Goal: Information Seeking & Learning: Learn about a topic

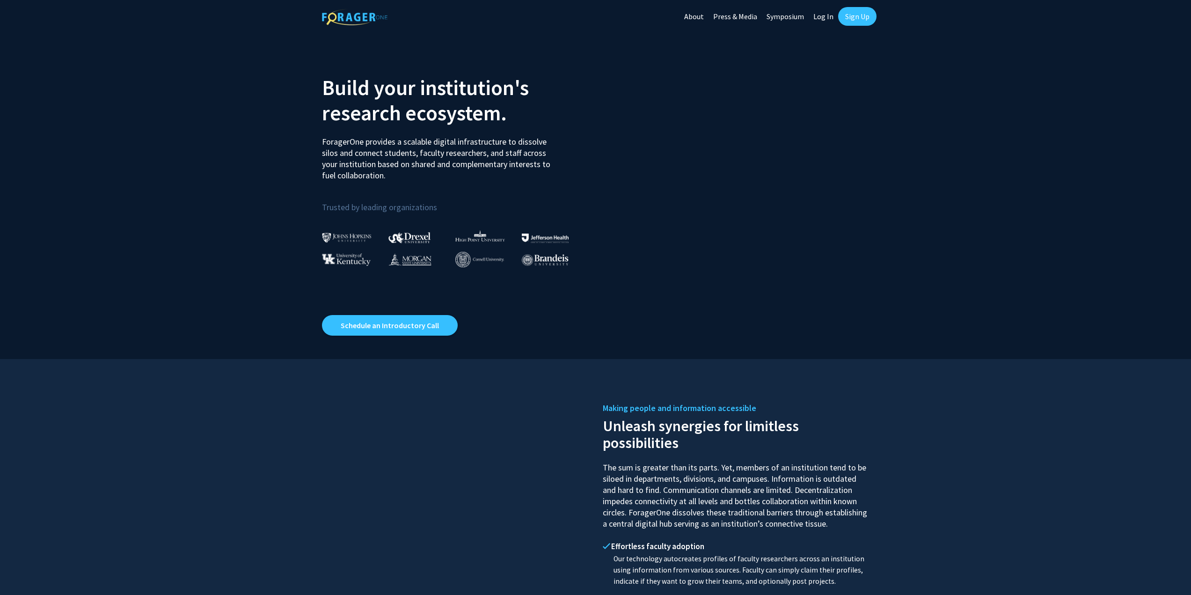
drag, startPoint x: 627, startPoint y: 83, endPoint x: 635, endPoint y: 85, distance: 8.3
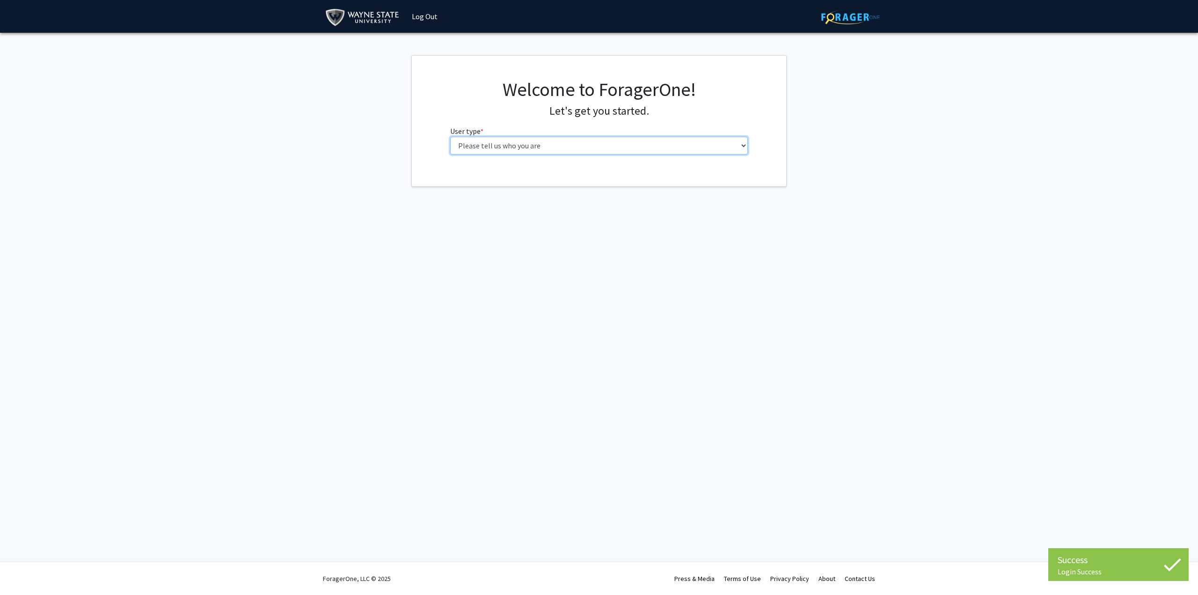
click at [509, 144] on select "Please tell us who you are Undergraduate Student Master's Student Doctoral Cand…" at bounding box center [599, 146] width 298 height 18
select select "1: undergrad"
click at [450, 137] on select "Please tell us who you are Undergraduate Student Master's Student Doctoral Cand…" at bounding box center [599, 146] width 298 height 18
click at [531, 181] on input "First Name * required" at bounding box center [599, 182] width 298 height 18
type input "[PERSON_NAME]"
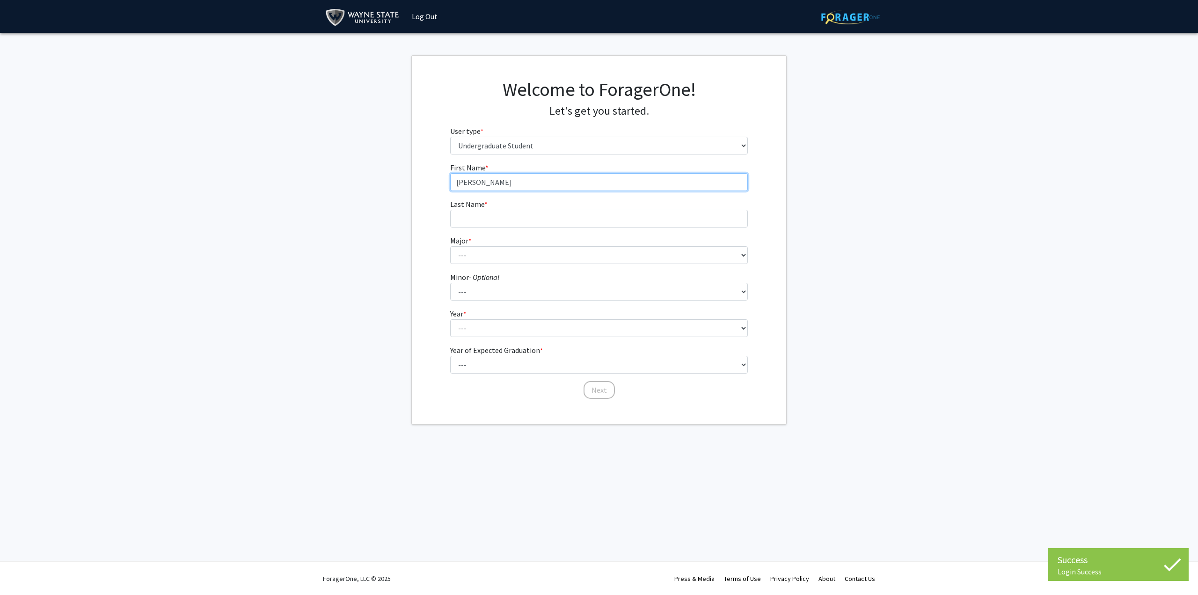
type input "[PERSON_NAME]"
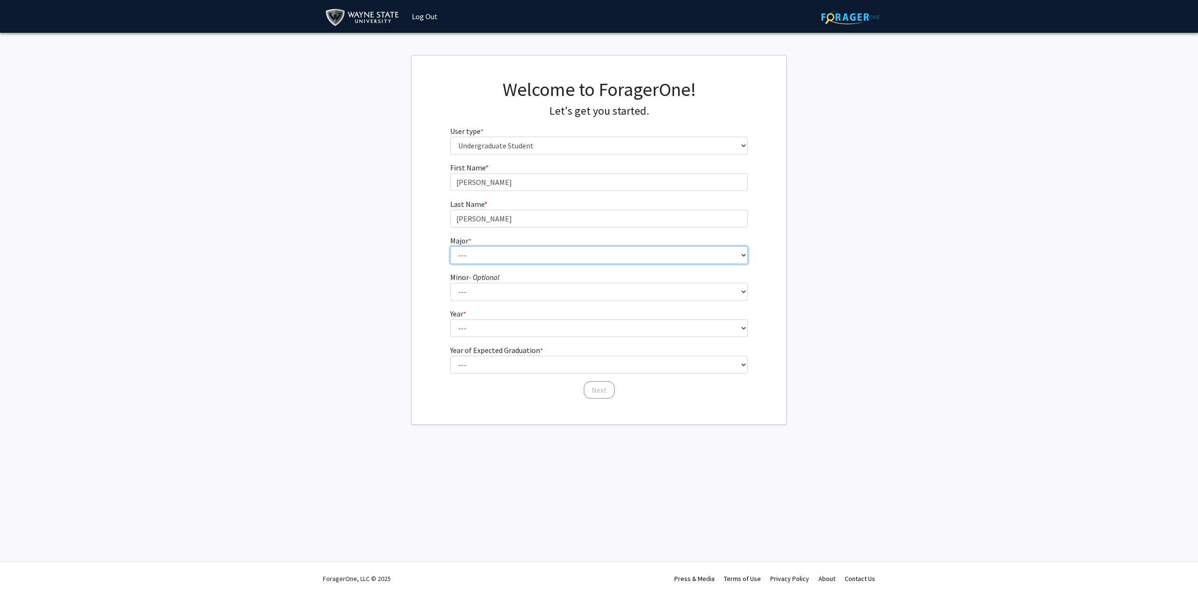
click at [550, 252] on select "--- Accounting African American Studies Anthropology [MEDICAL_DATA] Arabic for …" at bounding box center [599, 255] width 298 height 18
select select "69: 1849"
click at [450, 246] on select "--- Accounting African American Studies Anthropology [MEDICAL_DATA] Arabic for …" at bounding box center [599, 255] width 298 height 18
click at [533, 301] on form "First Name * required [PERSON_NAME] Last Name * required [PERSON_NAME] * requir…" at bounding box center [599, 276] width 298 height 228
click at [539, 133] on fg-select "User type * required Please tell us who you are Undergraduate Student Master's …" at bounding box center [599, 139] width 298 height 29
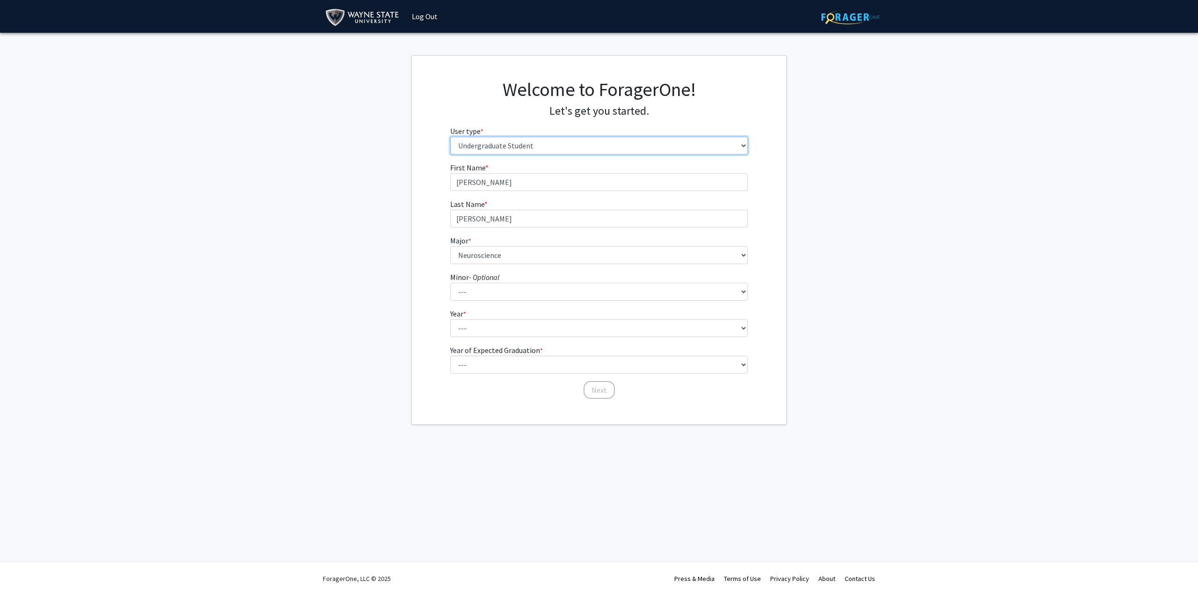
click at [541, 141] on select "Please tell us who you are Undergraduate Student Master's Student Doctoral Cand…" at bounding box center [599, 146] width 298 height 18
click at [504, 297] on select "--- African American Studies Africana Theatre and Dance Animation and Interacti…" at bounding box center [599, 292] width 298 height 18
click at [511, 292] on select "--- African American Studies Africana Theatre and Dance Animation and Interacti…" at bounding box center [599, 292] width 298 height 18
click at [551, 287] on select "--- African American Studies Africana Theatre and Dance Animation and Interacti…" at bounding box center [599, 292] width 298 height 18
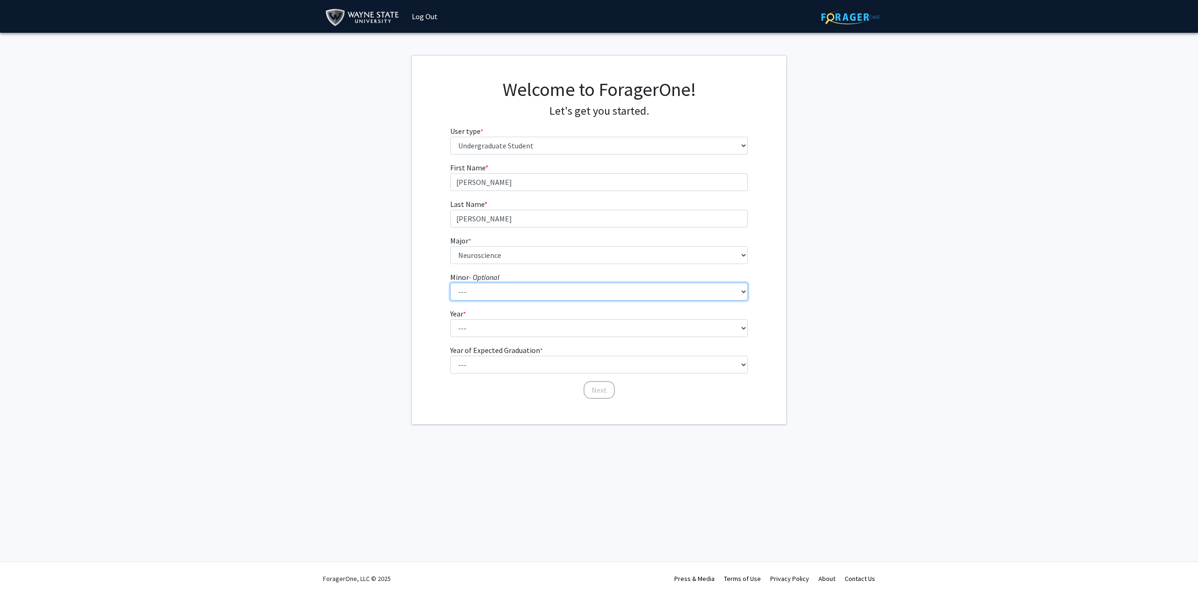
select select "18: 1383"
click at [450, 283] on select "--- African American Studies Africana Theatre and Dance Animation and Interacti…" at bounding box center [599, 292] width 298 height 18
click at [503, 331] on select "--- First-year Sophomore Junior Senior Postbaccalaureate Certificate" at bounding box center [599, 328] width 298 height 18
select select "5: postbaccalaureate_certificate"
click at [450, 319] on select "--- First-year Sophomore Junior Senior Postbaccalaureate Certificate" at bounding box center [599, 328] width 298 height 18
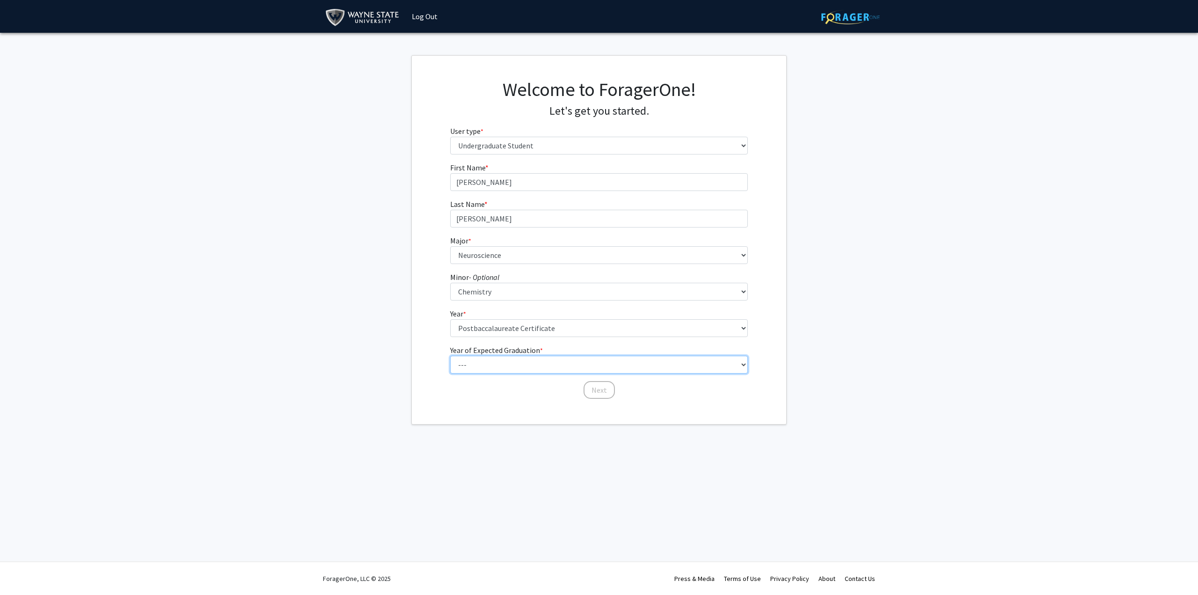
click at [513, 362] on select "--- 2025 2026 2027 2028 2029 2030 2031 2032 2033 2034" at bounding box center [599, 365] width 298 height 18
select select "1: 2025"
click at [450, 356] on select "--- 2025 2026 2027 2028 2029 2030 2031 2032 2033 2034" at bounding box center [599, 365] width 298 height 18
click at [589, 385] on button "Next" at bounding box center [599, 390] width 31 height 18
click at [555, 174] on select "Select an option Peer/student recommendation Faculty/staff recommendation Unive…" at bounding box center [599, 182] width 298 height 18
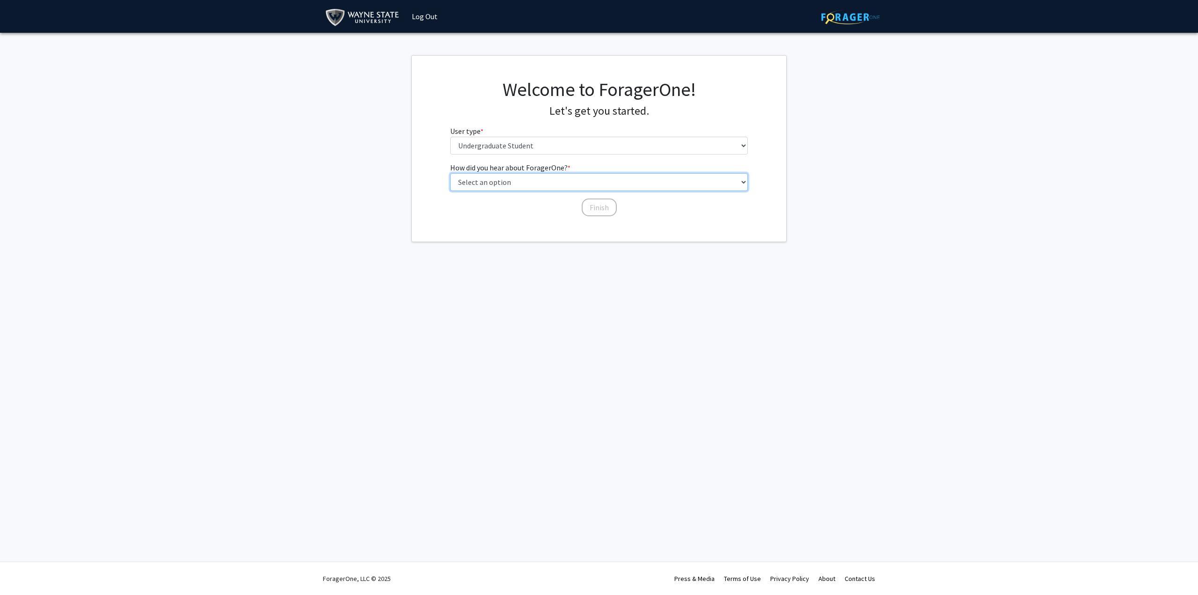
select select "3: university_website"
click at [450, 173] on select "Select an option Peer/student recommendation Faculty/staff recommendation Unive…" at bounding box center [599, 182] width 298 height 18
click at [595, 209] on button "Finish" at bounding box center [599, 207] width 35 height 18
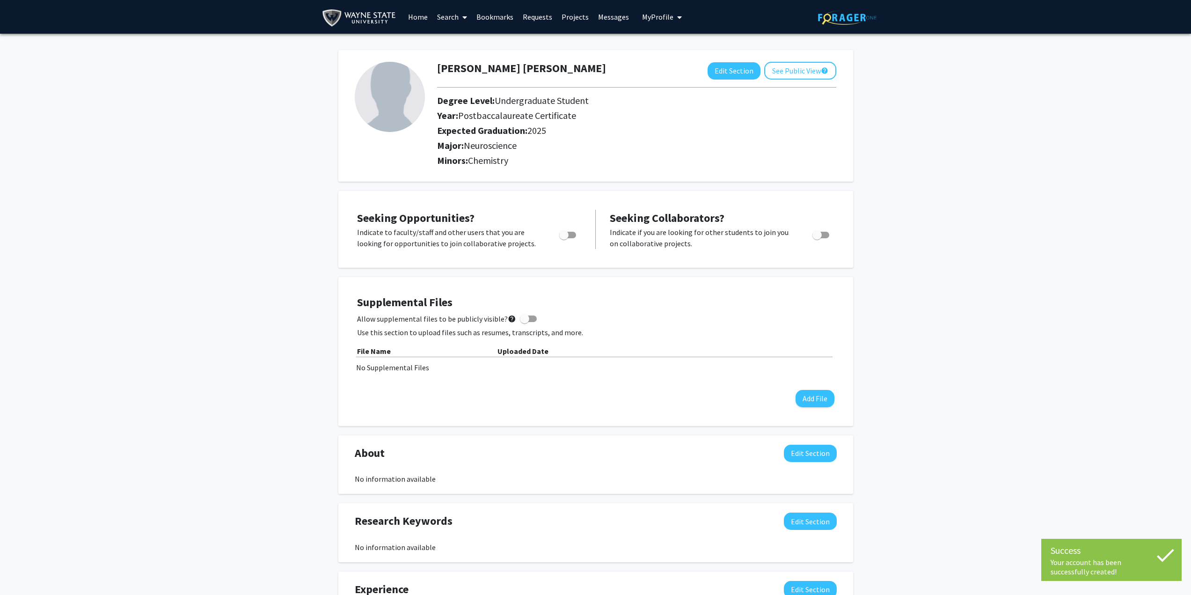
click at [462, 19] on span at bounding box center [463, 17] width 8 height 33
click at [464, 45] on span "Faculty/Staff" at bounding box center [467, 43] width 69 height 19
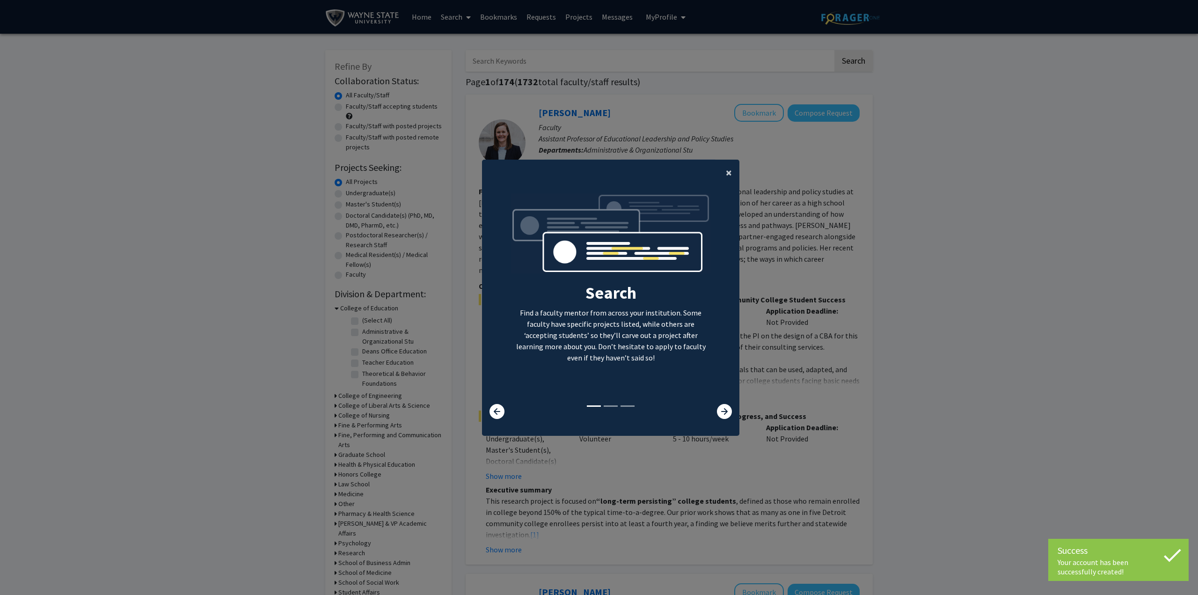
click at [722, 162] on button "×" at bounding box center [729, 173] width 21 height 26
click at [727, 193] on div "Search Find a faculty mentor from across your institution. Some faculty have sp…" at bounding box center [611, 298] width 257 height 211
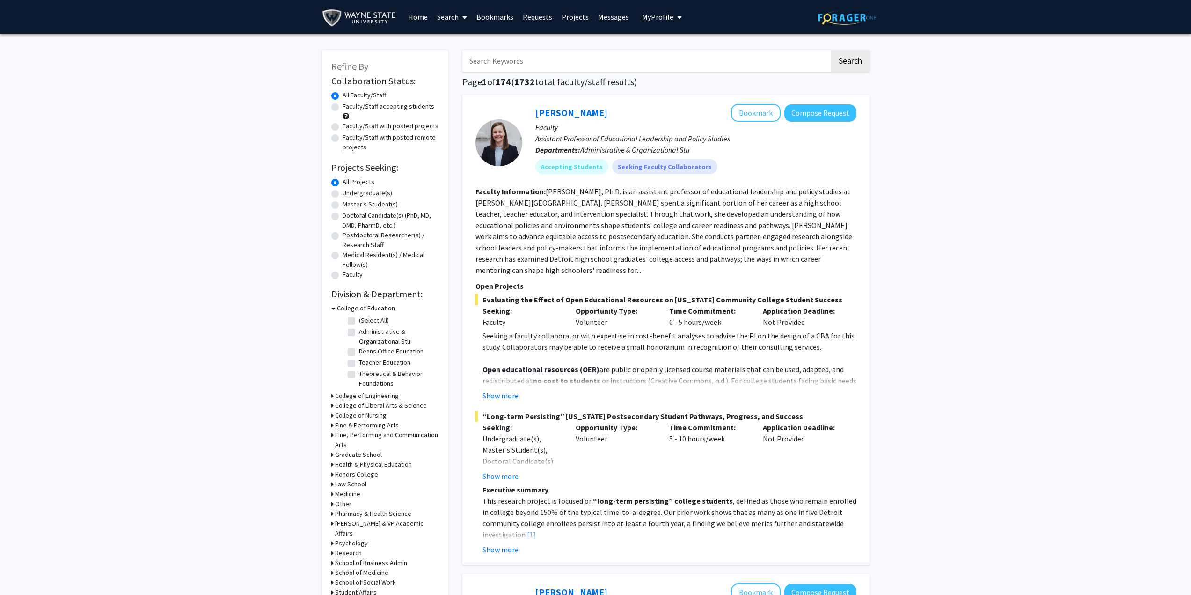
click at [583, 55] on input "Search Keywords" at bounding box center [646, 61] width 367 height 22
type input "[PERSON_NAME]"
click at [831, 50] on button "Search" at bounding box center [850, 61] width 38 height 22
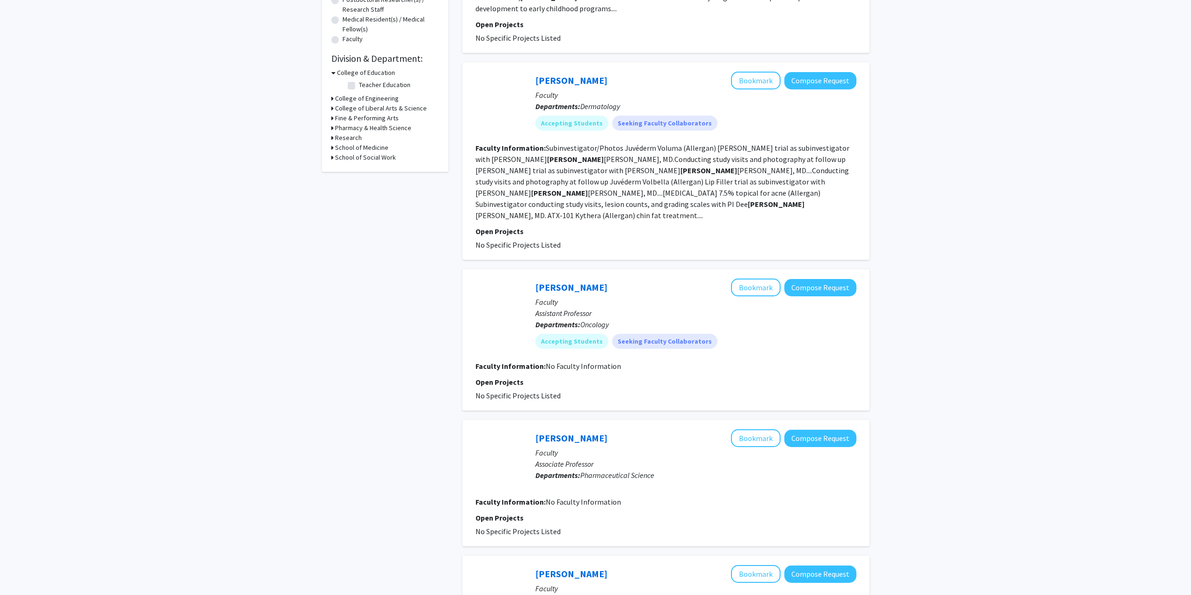
scroll to position [234, 0]
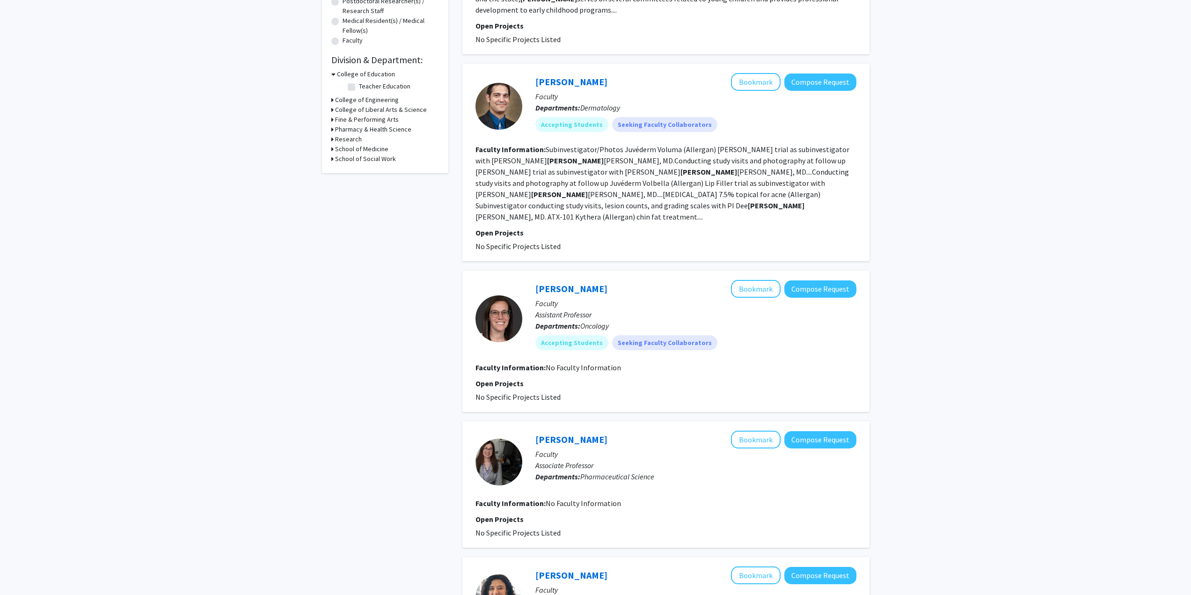
click at [567, 431] on div "[PERSON_NAME] Bookmark Compose Request" at bounding box center [696, 440] width 321 height 18
click at [573, 433] on link "[PERSON_NAME]" at bounding box center [572, 439] width 72 height 12
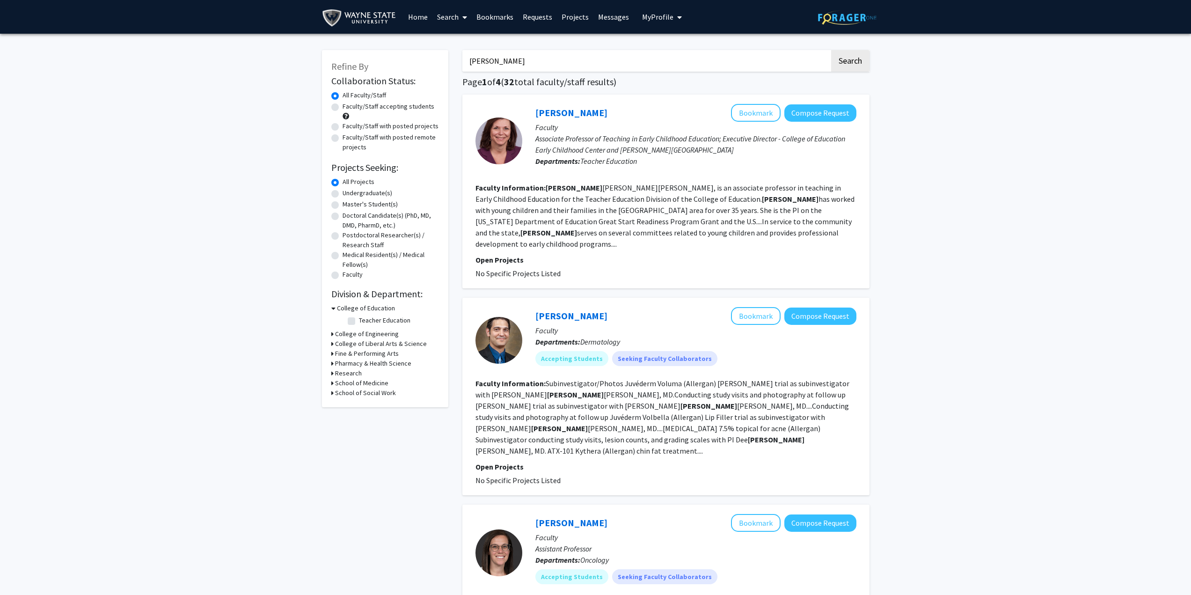
click at [522, 60] on input "[PERSON_NAME]" at bounding box center [646, 61] width 367 height 22
click at [854, 60] on button "Search" at bounding box center [850, 61] width 38 height 22
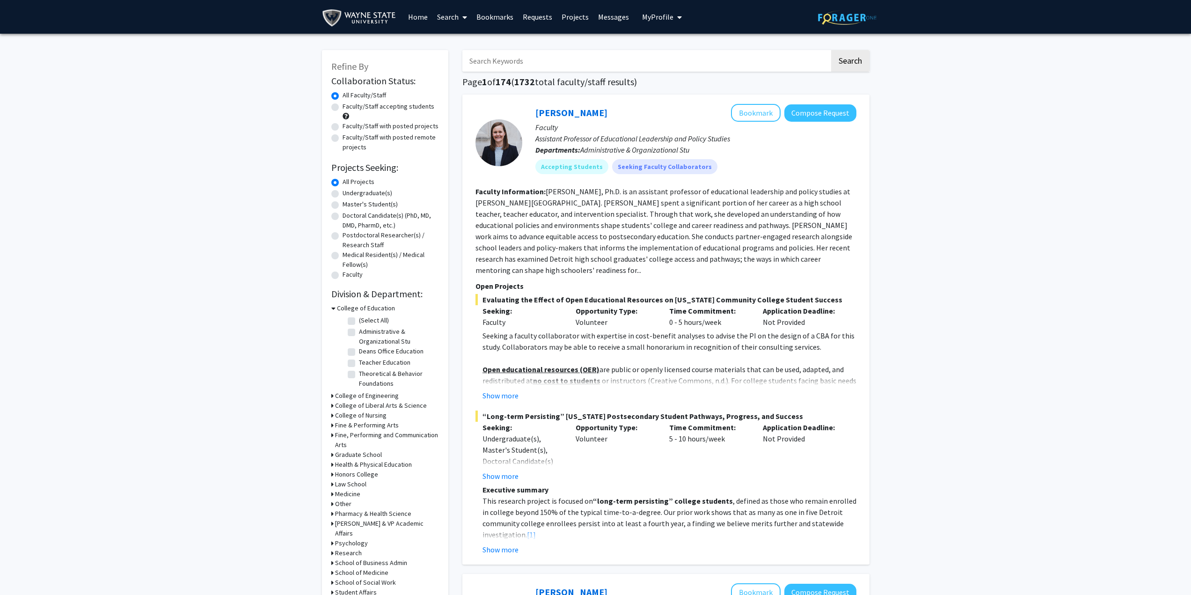
click at [343, 108] on label "Faculty/Staff accepting students" at bounding box center [389, 107] width 92 height 10
click at [343, 108] on input "Faculty/Staff accepting students" at bounding box center [346, 105] width 6 height 6
radio input "true"
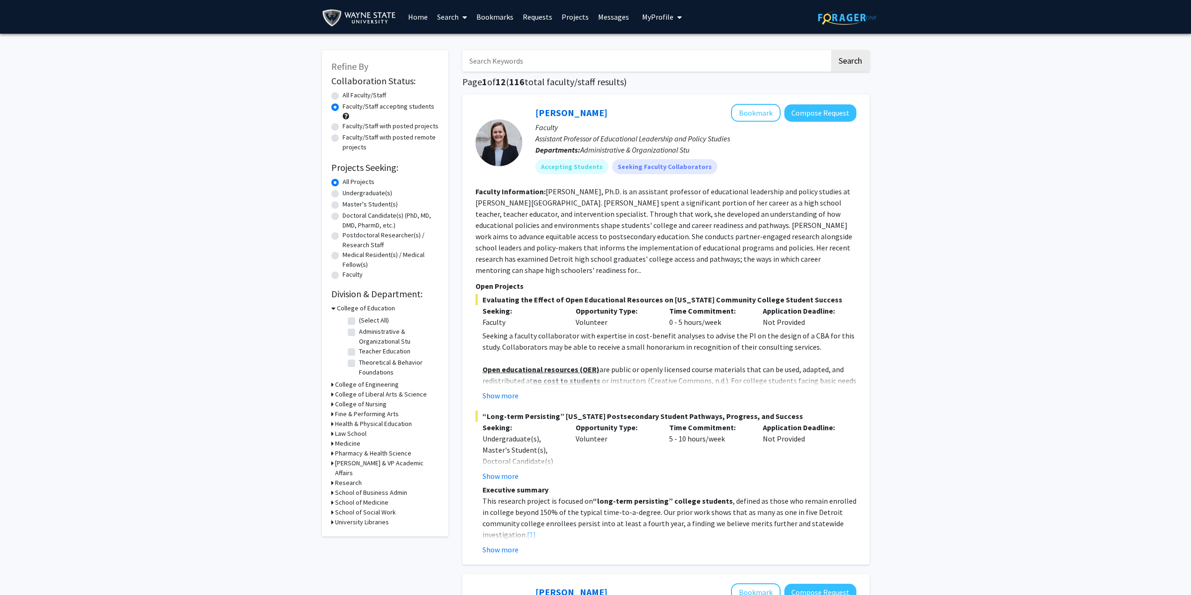
click at [339, 192] on div "Undergraduate(s)" at bounding box center [385, 193] width 108 height 11
click at [343, 194] on label "Undergraduate(s)" at bounding box center [368, 193] width 50 height 10
click at [343, 194] on input "Undergraduate(s)" at bounding box center [346, 191] width 6 height 6
radio input "true"
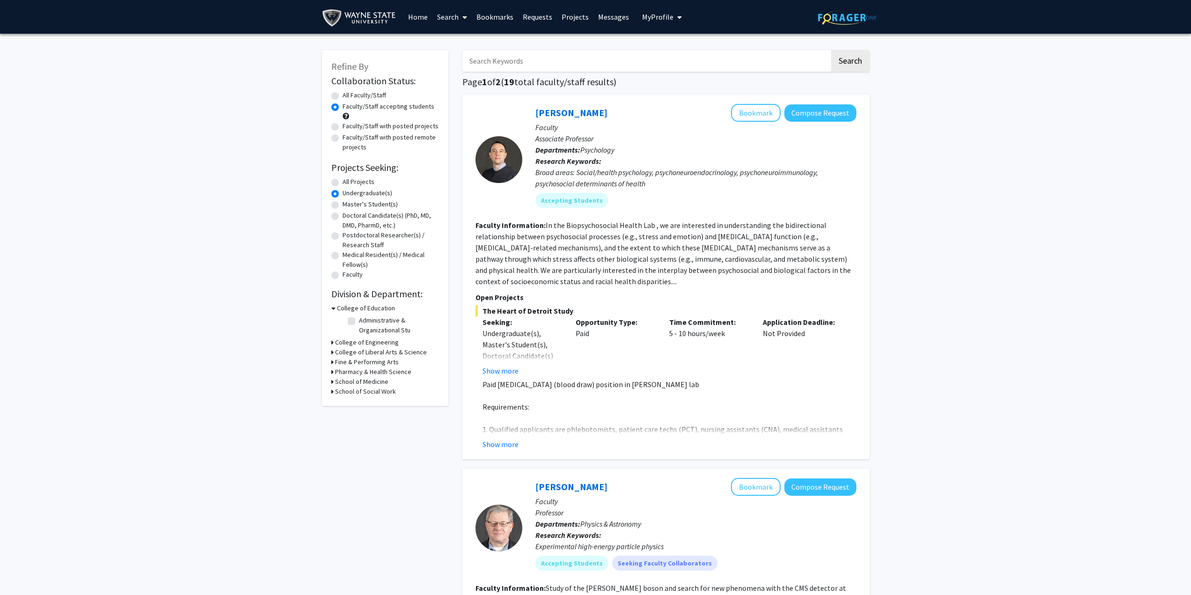
click at [337, 342] on h3 "College of Engineering" at bounding box center [367, 343] width 64 height 10
click at [337, 342] on h3 "College of Engineering" at bounding box center [369, 343] width 64 height 10
click at [340, 349] on h3 "College of Liberal Arts & Science" at bounding box center [381, 352] width 92 height 10
click at [359, 387] on label "Biological Sciences" at bounding box center [386, 387] width 54 height 10
click at [359, 387] on input "Biological Sciences" at bounding box center [362, 385] width 6 height 6
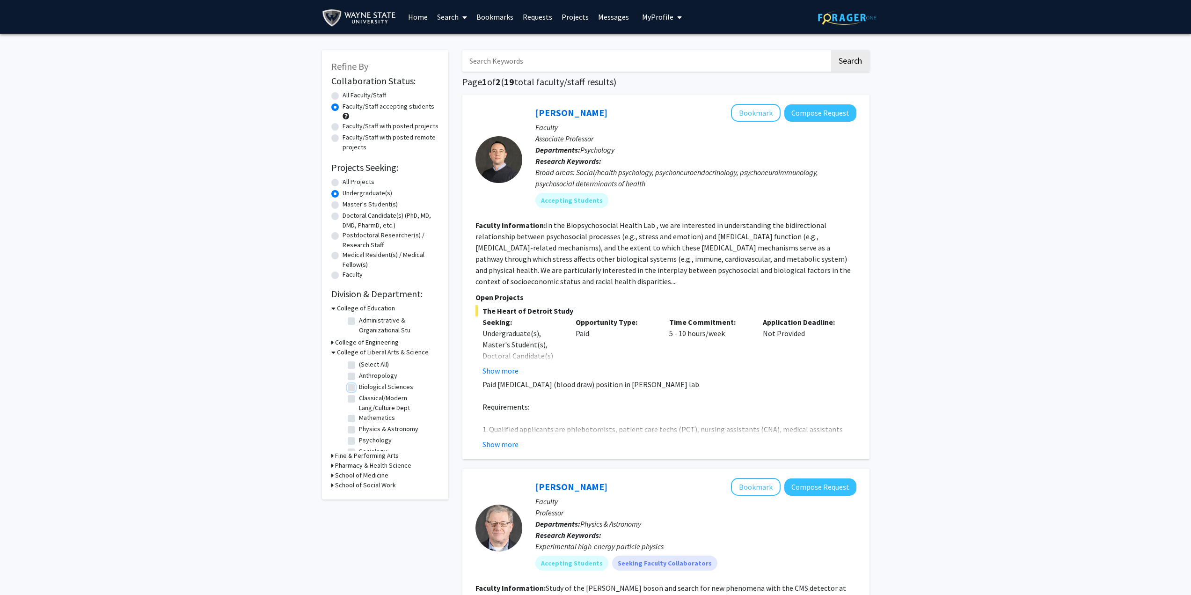
checkbox input "true"
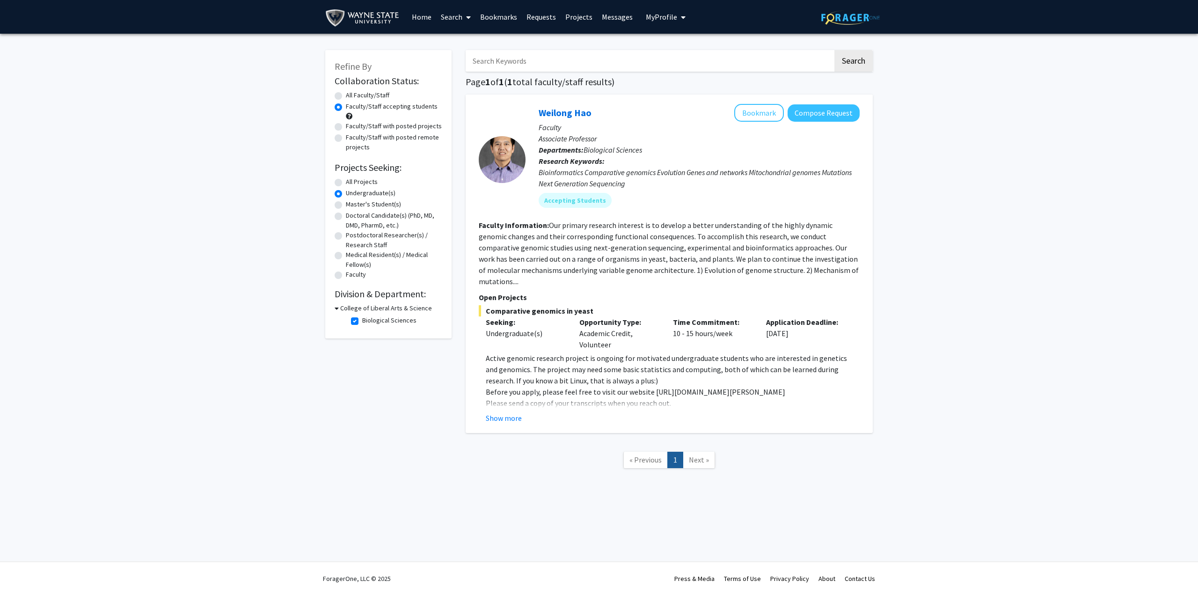
click at [369, 308] on h3 "College of Liberal Arts & Science" at bounding box center [386, 308] width 92 height 10
click at [369, 308] on h3 "College of Liberal Arts & Science" at bounding box center [384, 308] width 92 height 10
click at [353, 294] on h2 "Division & Department:" at bounding box center [389, 293] width 108 height 11
click at [362, 318] on label "Biological Sciences" at bounding box center [389, 321] width 54 height 10
click at [362, 318] on input "Biological Sciences" at bounding box center [365, 319] width 6 height 6
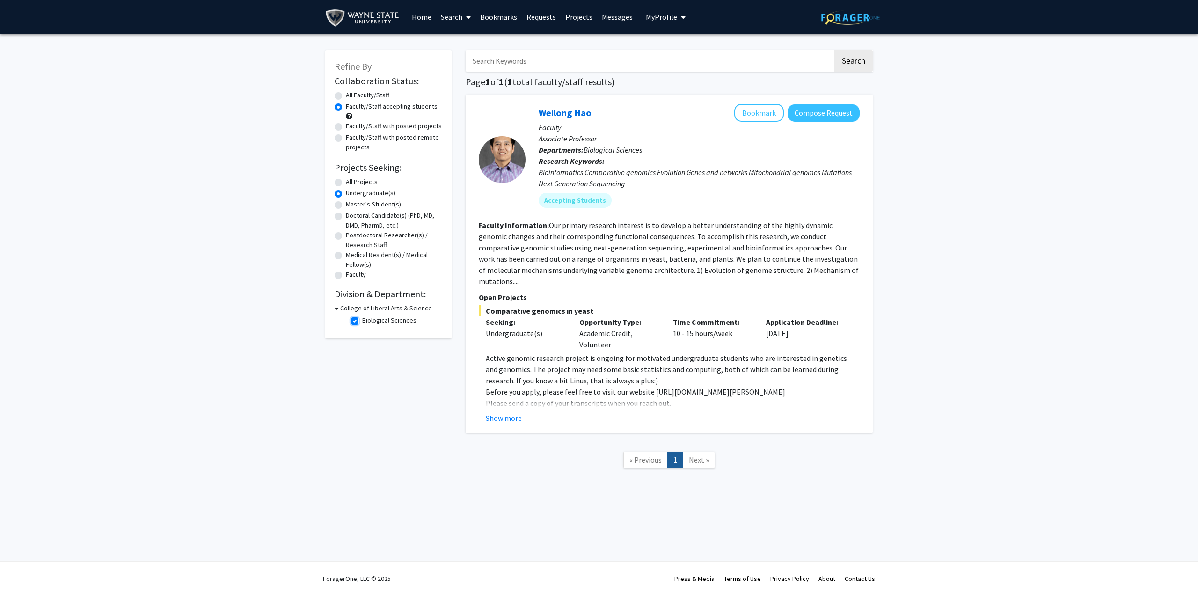
checkbox input "false"
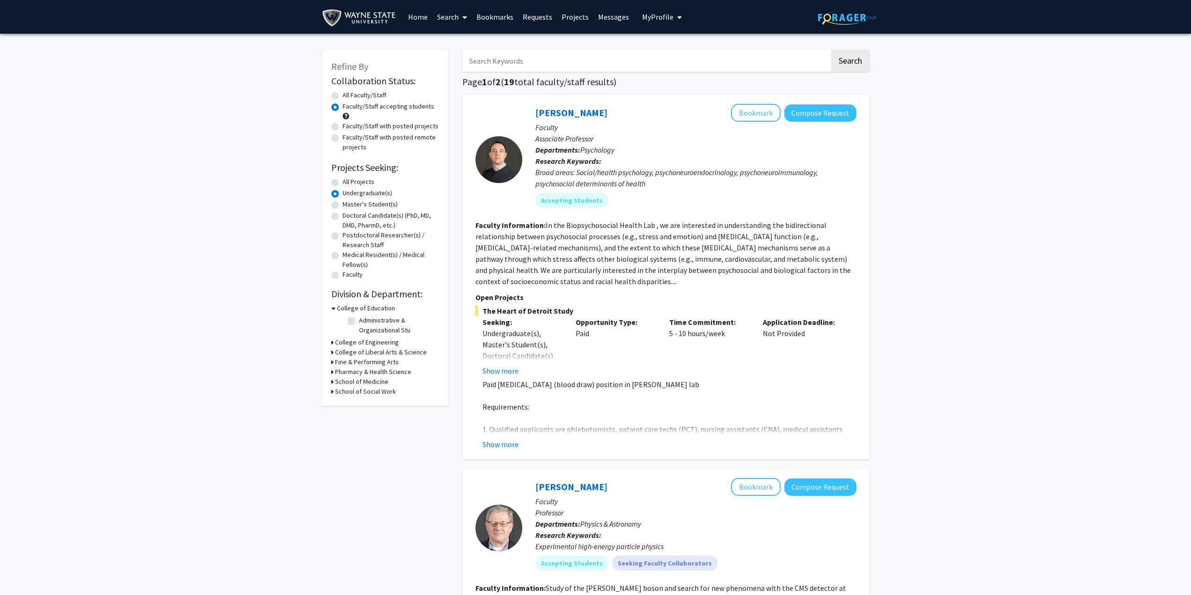
click at [332, 353] on icon at bounding box center [332, 352] width 2 height 10
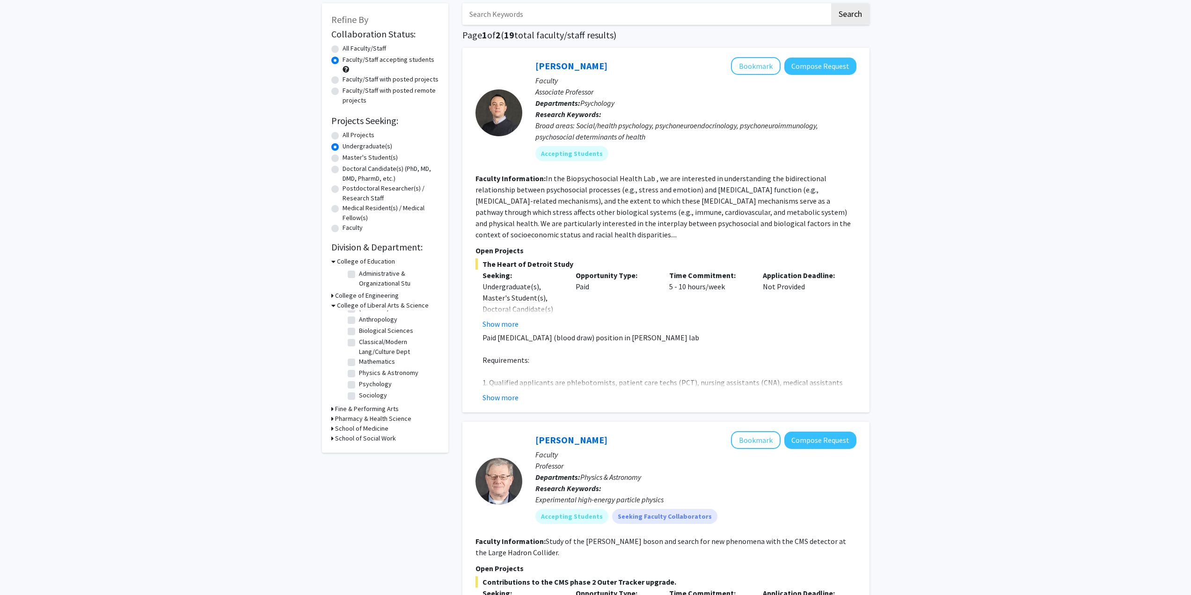
click at [366, 406] on h3 "Fine & Performing Arts" at bounding box center [367, 409] width 64 height 10
click at [366, 406] on h3 "Fine & Performing Arts" at bounding box center [369, 409] width 64 height 10
click at [366, 417] on h3 "Pharmacy & Health Science" at bounding box center [373, 419] width 76 height 10
click at [366, 417] on h3 "Pharmacy & Health Science" at bounding box center [375, 419] width 76 height 10
click at [367, 427] on h3 "School of Medicine" at bounding box center [361, 429] width 53 height 10
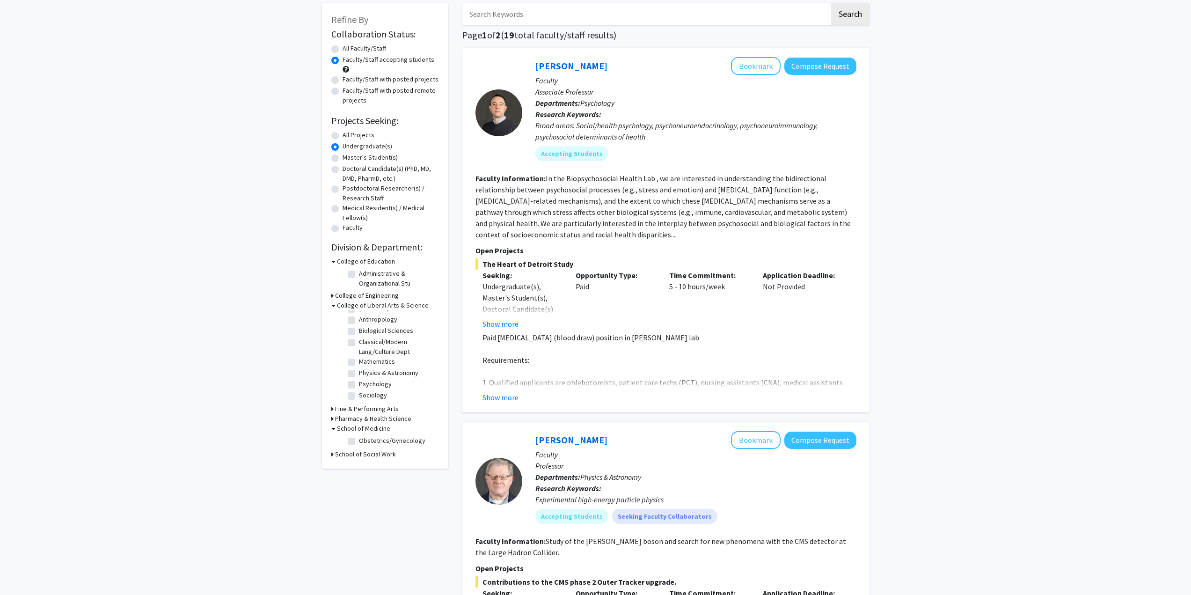
click at [367, 427] on h3 "School of Medicine" at bounding box center [363, 429] width 53 height 10
click at [368, 437] on h3 "School of Social Work" at bounding box center [365, 438] width 61 height 10
click at [368, 437] on h3 "School of Social Work" at bounding box center [367, 438] width 61 height 10
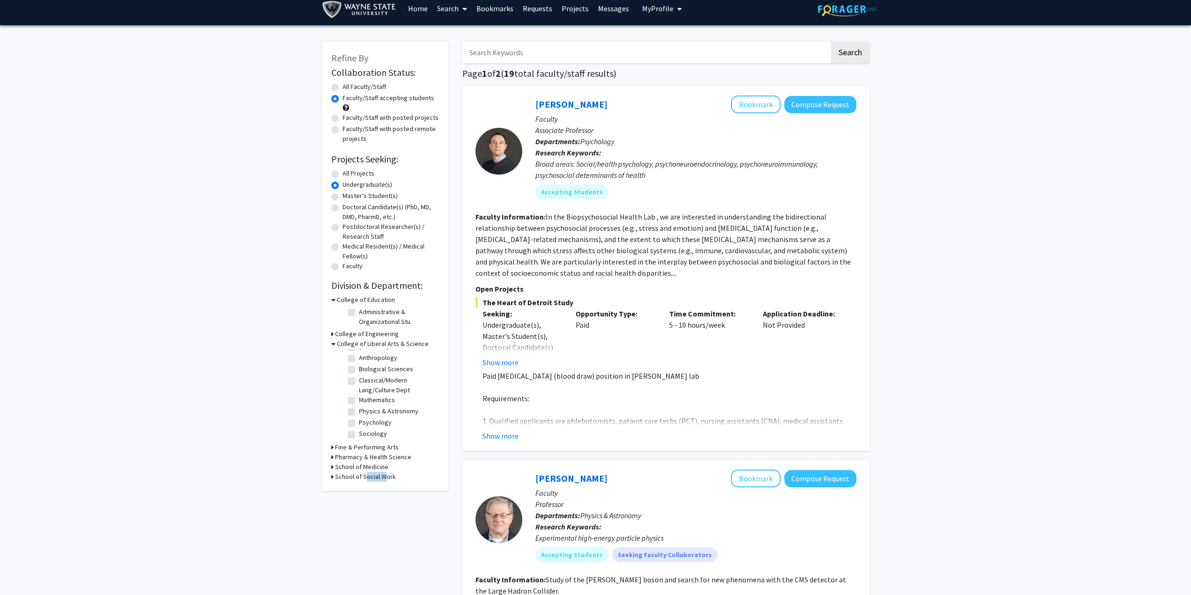
scroll to position [0, 0]
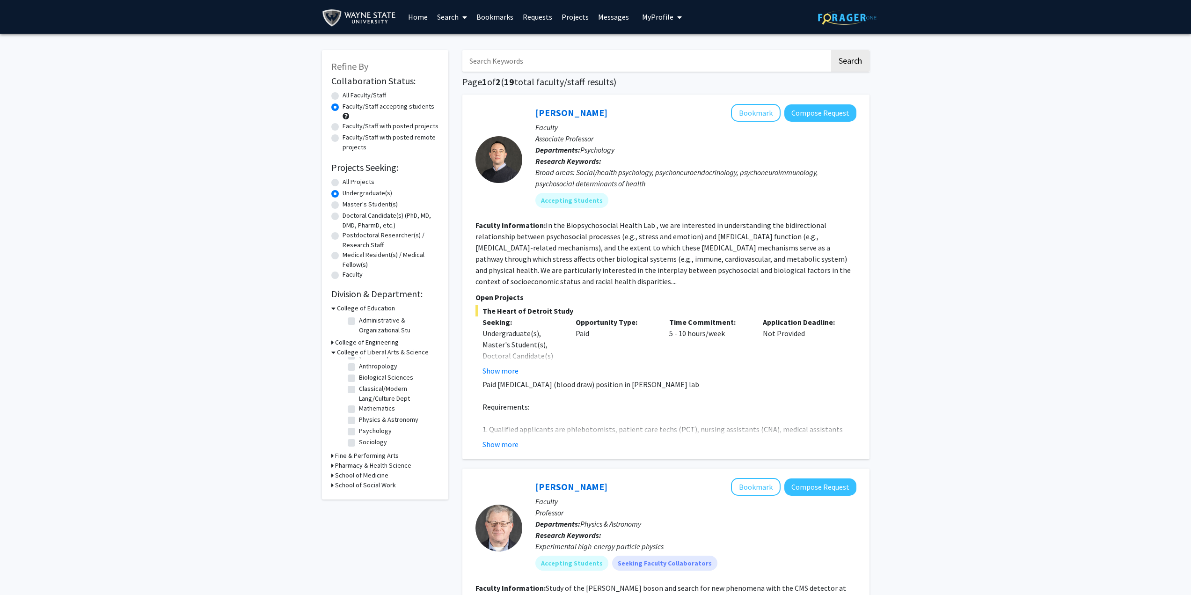
click at [359, 377] on label "Biological Sciences" at bounding box center [386, 378] width 54 height 10
click at [359, 377] on input "Biological Sciences" at bounding box center [362, 376] width 6 height 6
checkbox input "true"
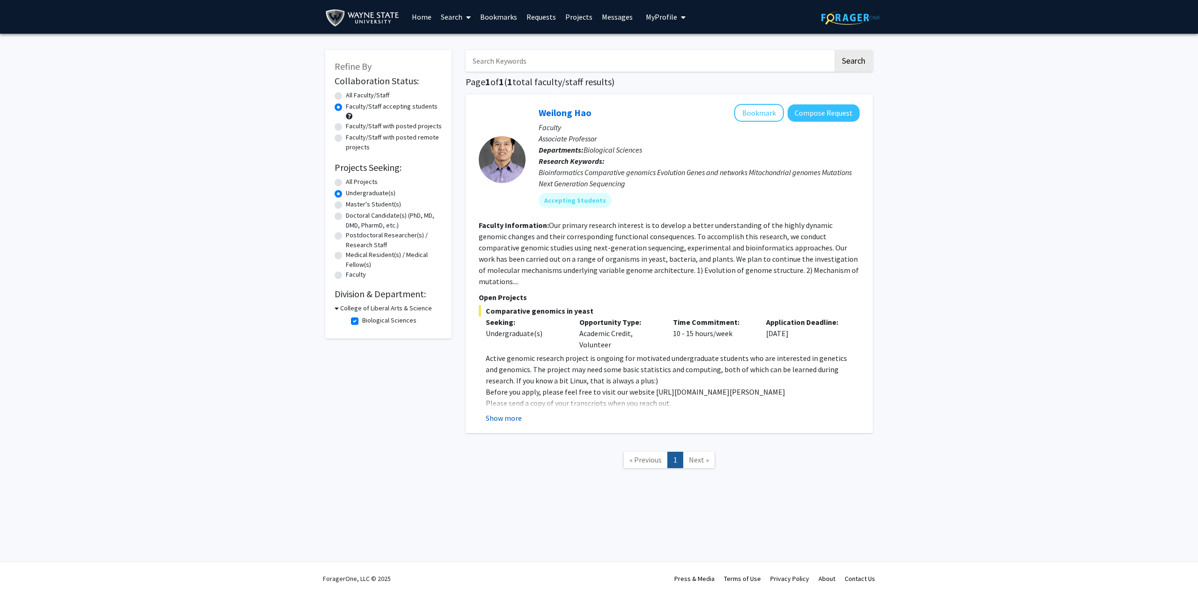
click at [516, 412] on button "Show more" at bounding box center [504, 417] width 36 height 11
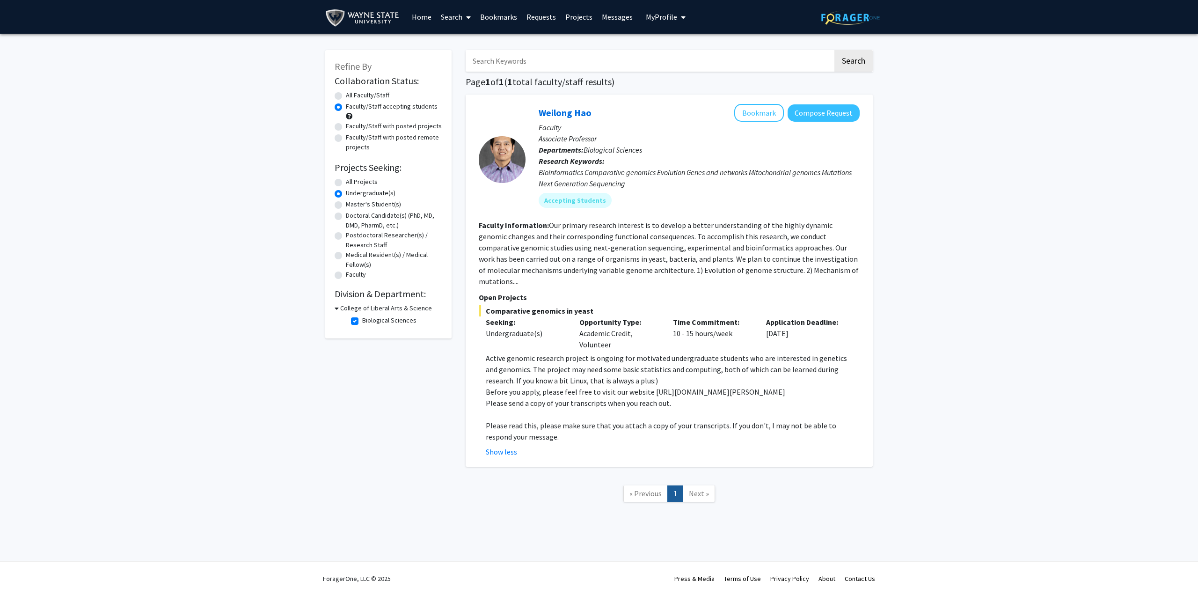
click at [346, 182] on label "All Projects" at bounding box center [362, 182] width 32 height 10
click at [346, 182] on input "All Projects" at bounding box center [349, 180] width 6 height 6
radio input "true"
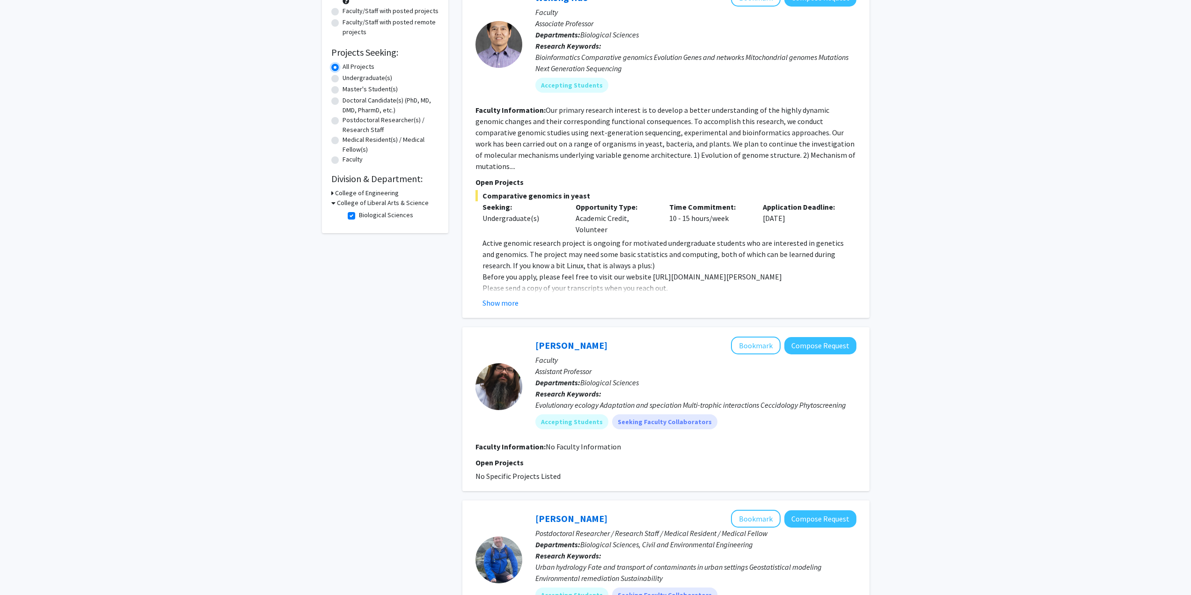
scroll to position [47, 0]
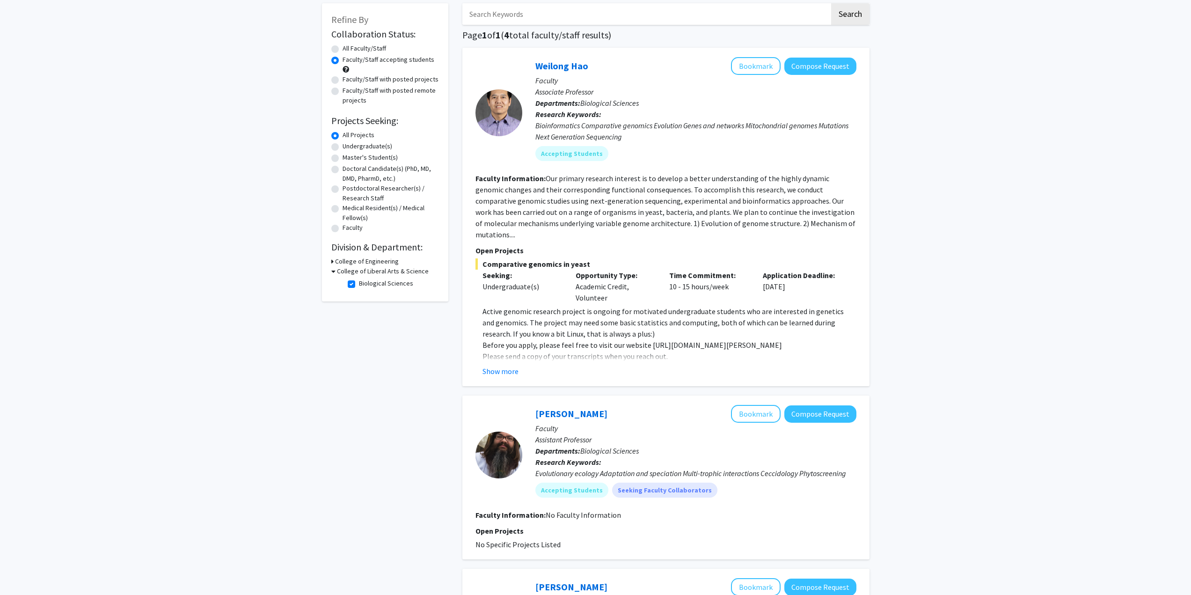
click at [338, 274] on h3 "College of Liberal Arts & Science" at bounding box center [383, 271] width 92 height 10
click at [336, 272] on h3 "College of Liberal Arts & Science" at bounding box center [381, 271] width 92 height 10
click at [359, 282] on label "Biological Sciences" at bounding box center [386, 284] width 54 height 10
click at [359, 282] on input "Biological Sciences" at bounding box center [362, 282] width 6 height 6
checkbox input "false"
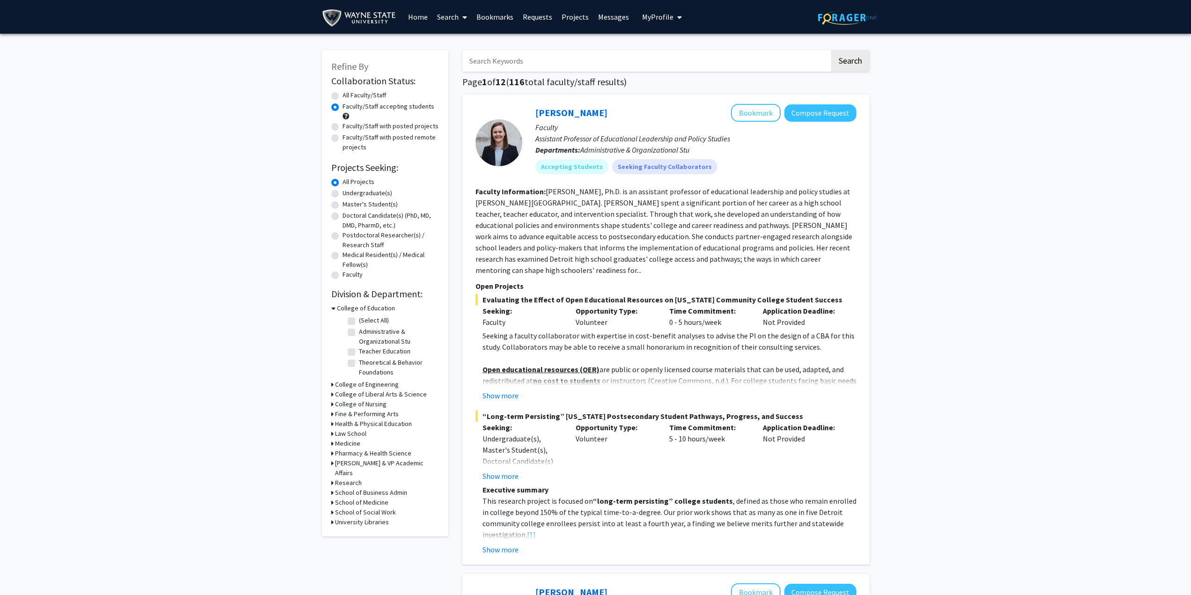
click at [327, 394] on div "Refine By Collaboration Status: Collaboration Status All Faculty/Staff Collabor…" at bounding box center [385, 293] width 126 height 486
click at [331, 394] on icon at bounding box center [332, 394] width 2 height 10
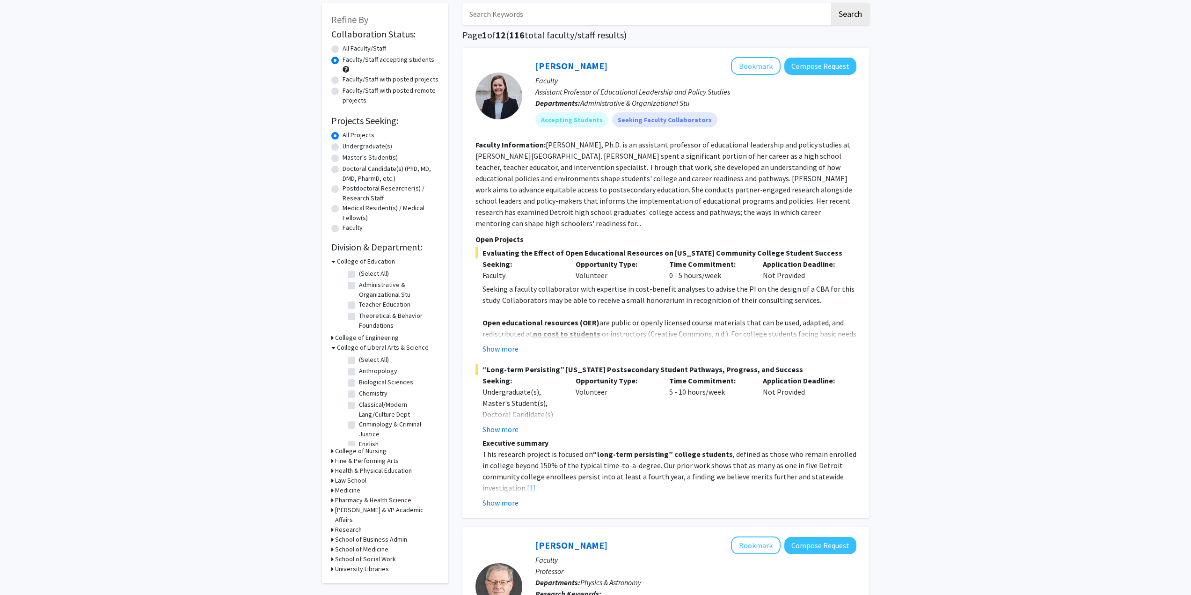
click at [359, 393] on label "Chemistry" at bounding box center [373, 394] width 29 height 10
click at [359, 393] on input "Chemistry" at bounding box center [362, 392] width 6 height 6
checkbox input "true"
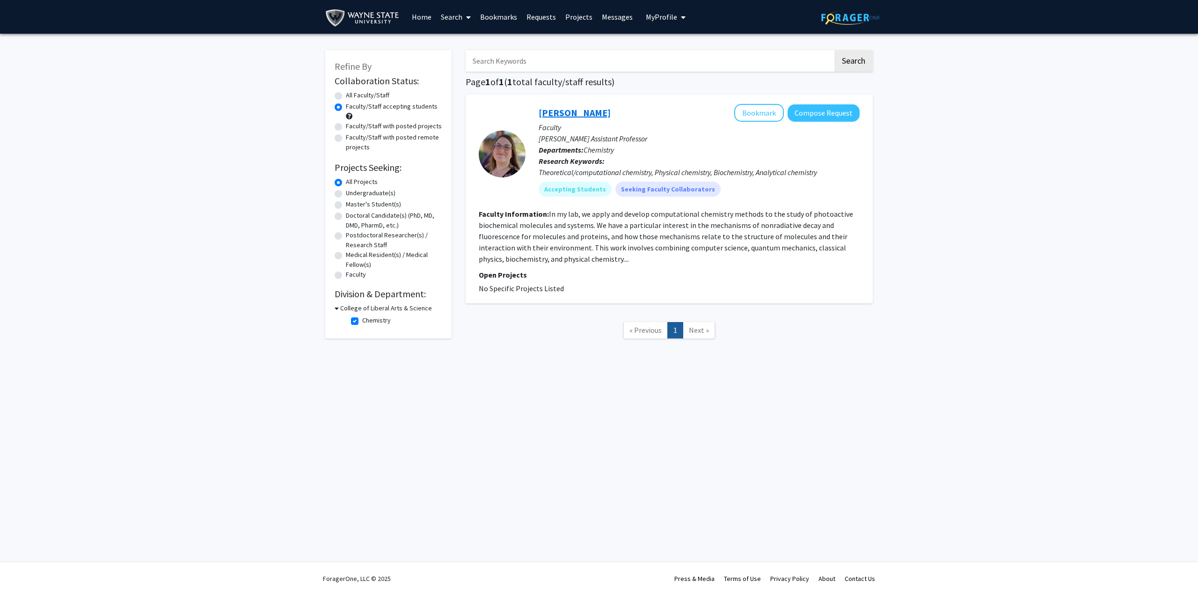
click at [568, 112] on link "[PERSON_NAME]" at bounding box center [575, 113] width 72 height 12
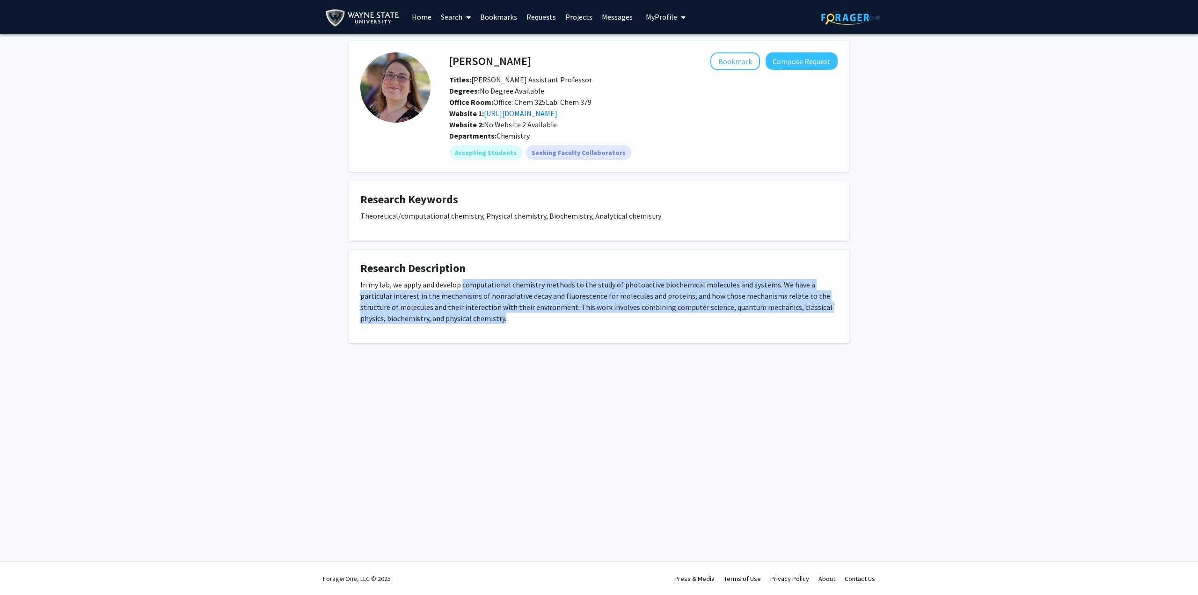
drag, startPoint x: 463, startPoint y: 284, endPoint x: 747, endPoint y: 317, distance: 285.7
click at [747, 317] on p "In my lab, we apply and develop computational chemistry methods to the study of…" at bounding box center [598, 301] width 477 height 45
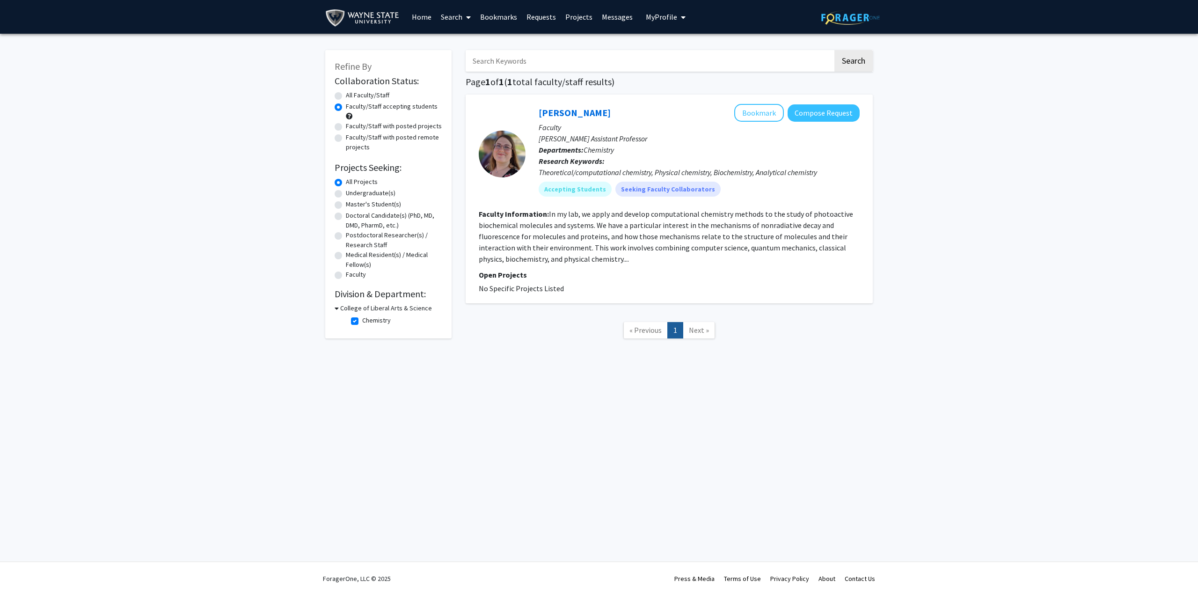
click at [372, 95] on label "All Faculty/Staff" at bounding box center [368, 95] width 44 height 10
click at [352, 95] on input "All Faculty/Staff" at bounding box center [349, 93] width 6 height 6
radio input "true"
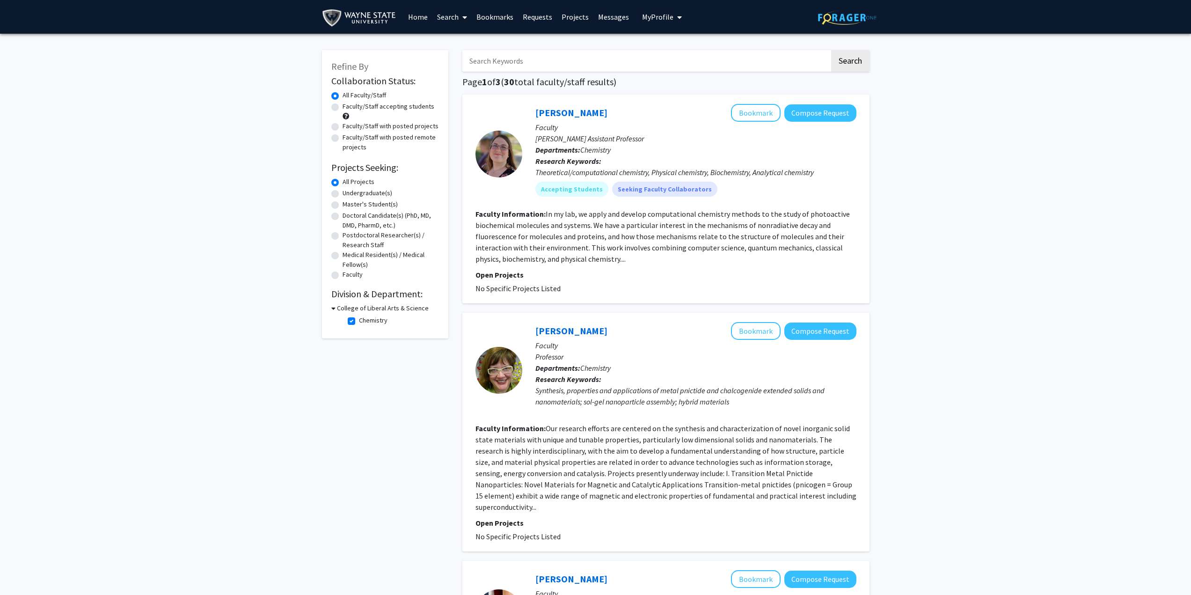
click at [348, 307] on h3 "College of Liberal Arts & Science" at bounding box center [383, 308] width 92 height 10
click at [348, 307] on h3 "College of Liberal Arts & Science" at bounding box center [381, 308] width 92 height 10
click at [359, 318] on label "Chemistry" at bounding box center [373, 321] width 29 height 10
click at [359, 318] on input "Chemistry" at bounding box center [362, 319] width 6 height 6
checkbox input "false"
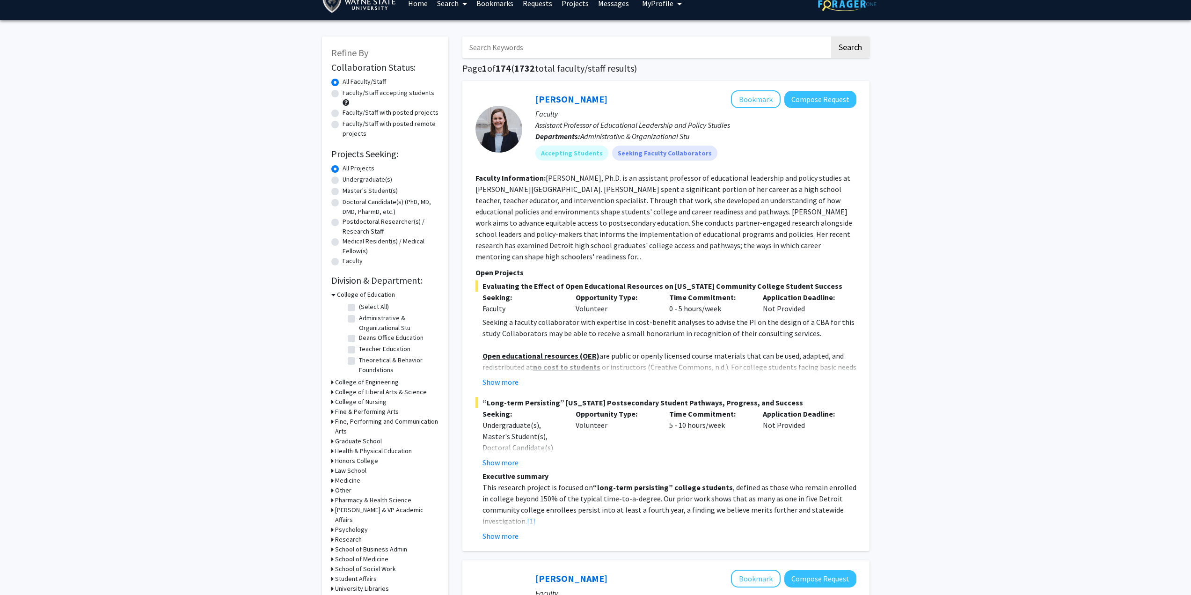
scroll to position [47, 0]
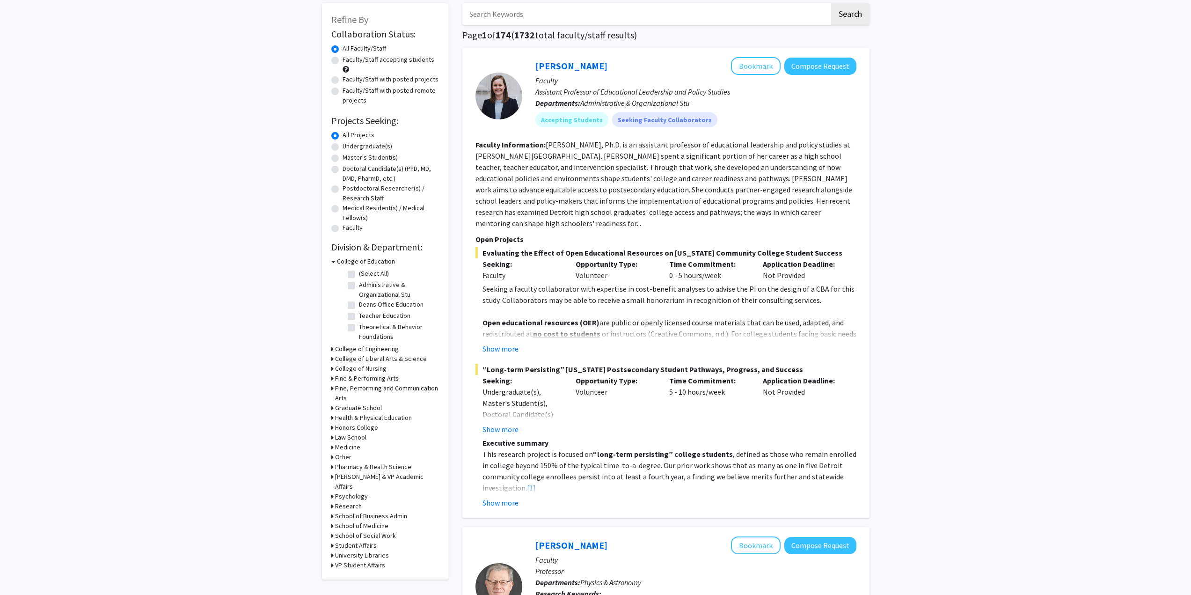
click at [335, 360] on h3 "College of Liberal Arts & Science" at bounding box center [381, 359] width 92 height 10
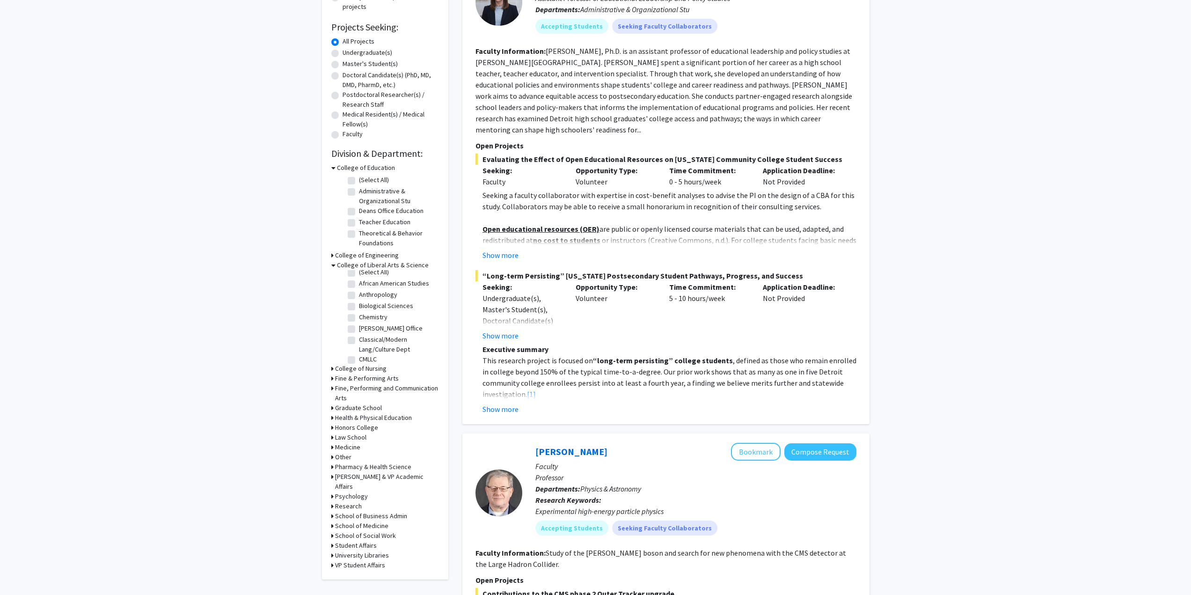
scroll to position [0, 0]
click at [350, 264] on h3 "College of Liberal Arts & Science" at bounding box center [383, 265] width 92 height 10
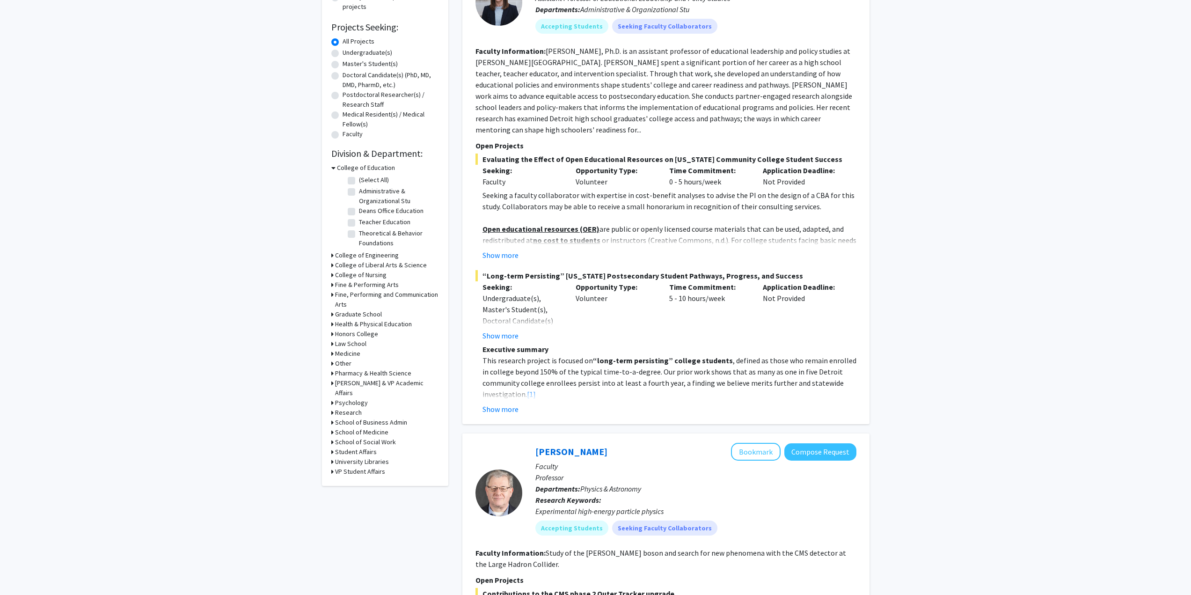
click at [352, 398] on h3 "Psychology" at bounding box center [351, 403] width 33 height 10
click at [352, 398] on h3 "Psychology" at bounding box center [353, 403] width 33 height 10
click at [352, 408] on h3 "Research" at bounding box center [348, 413] width 27 height 10
click at [352, 408] on h3 "Research" at bounding box center [350, 413] width 27 height 10
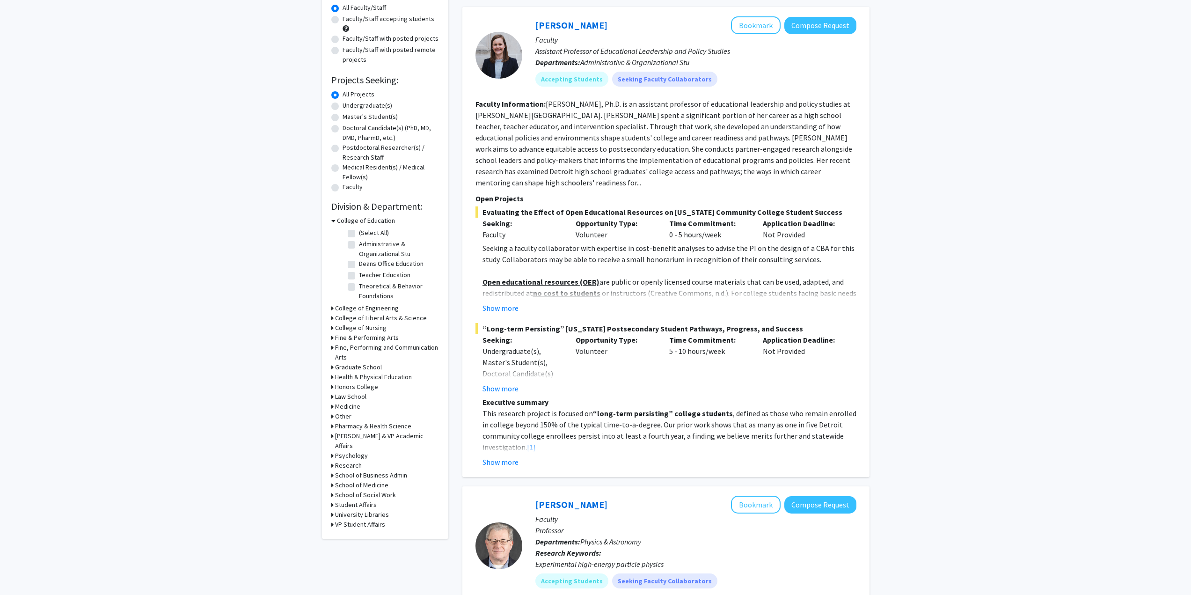
scroll to position [94, 0]
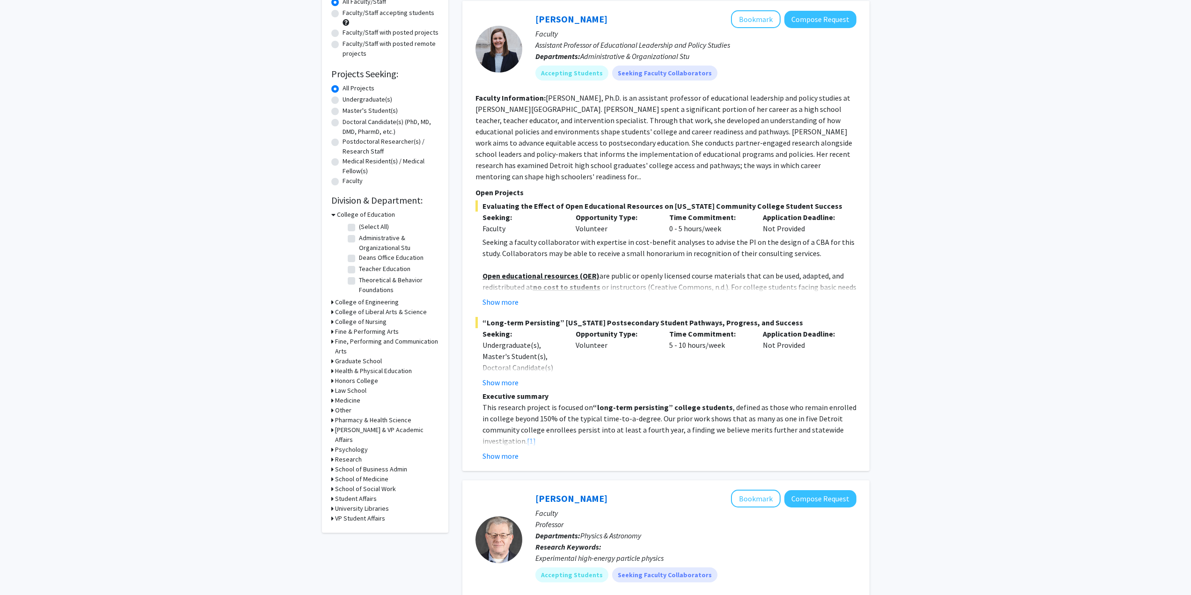
click at [366, 216] on h3 "College of Education" at bounding box center [366, 215] width 58 height 10
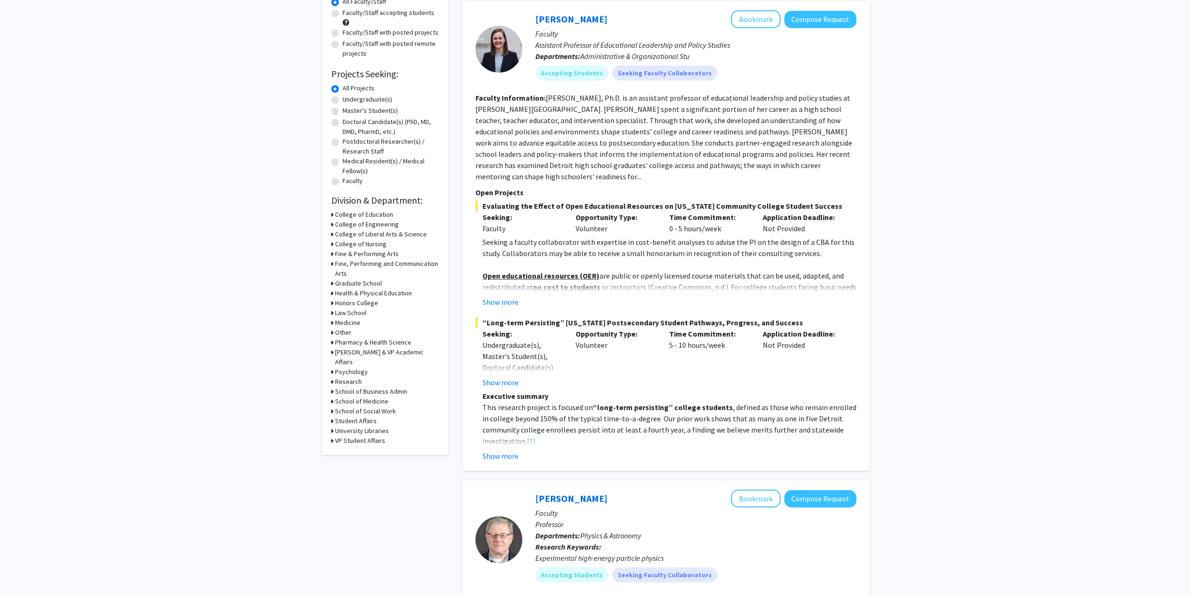
click at [378, 236] on h3 "College of Liberal Arts & Science" at bounding box center [381, 234] width 92 height 10
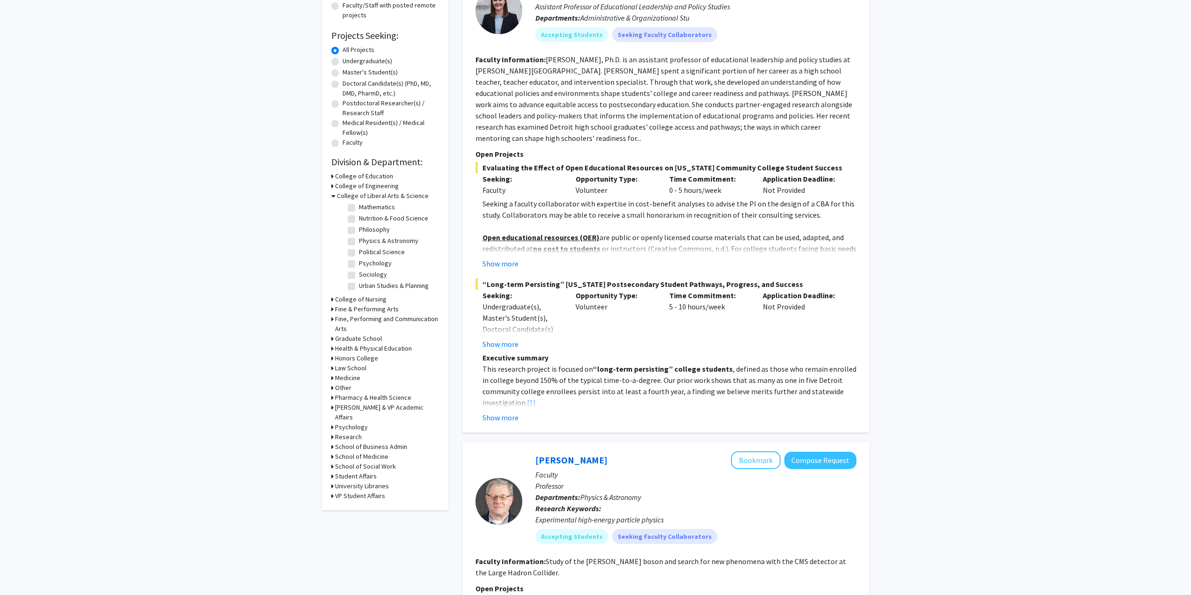
scroll to position [140, 0]
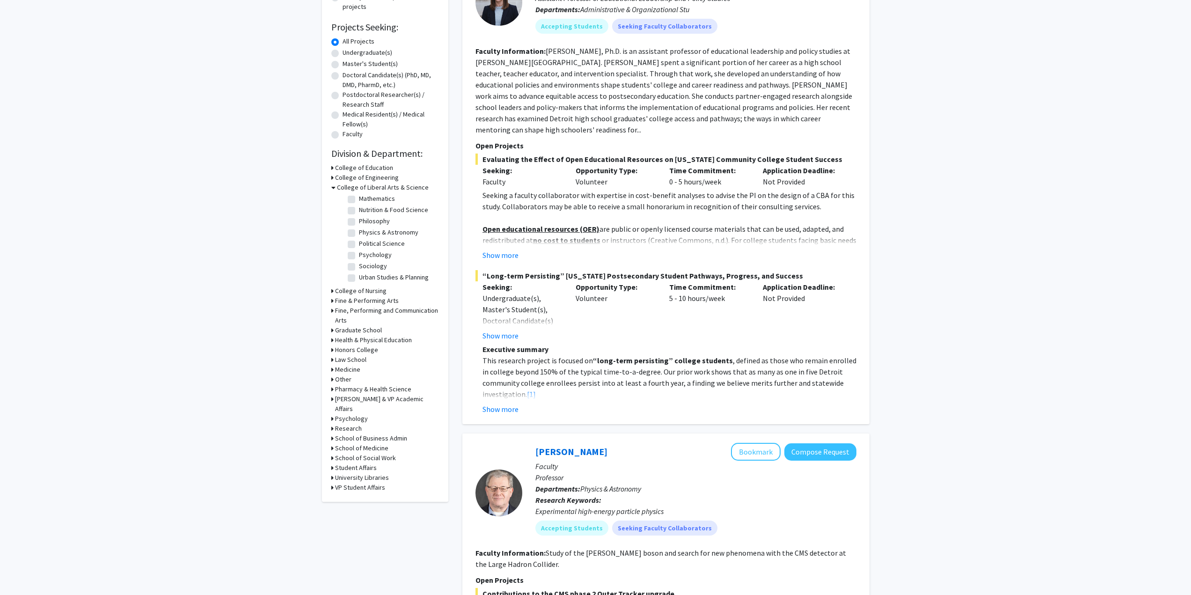
click at [377, 289] on h3 "College of Nursing" at bounding box center [360, 291] width 51 height 10
click at [377, 289] on h3 "College of Nursing" at bounding box center [362, 291] width 51 height 10
click at [354, 414] on h3 "Psychology" at bounding box center [351, 419] width 33 height 10
click at [354, 414] on h3 "Psychology" at bounding box center [353, 419] width 33 height 10
click at [354, 424] on h3 "Research" at bounding box center [348, 429] width 27 height 10
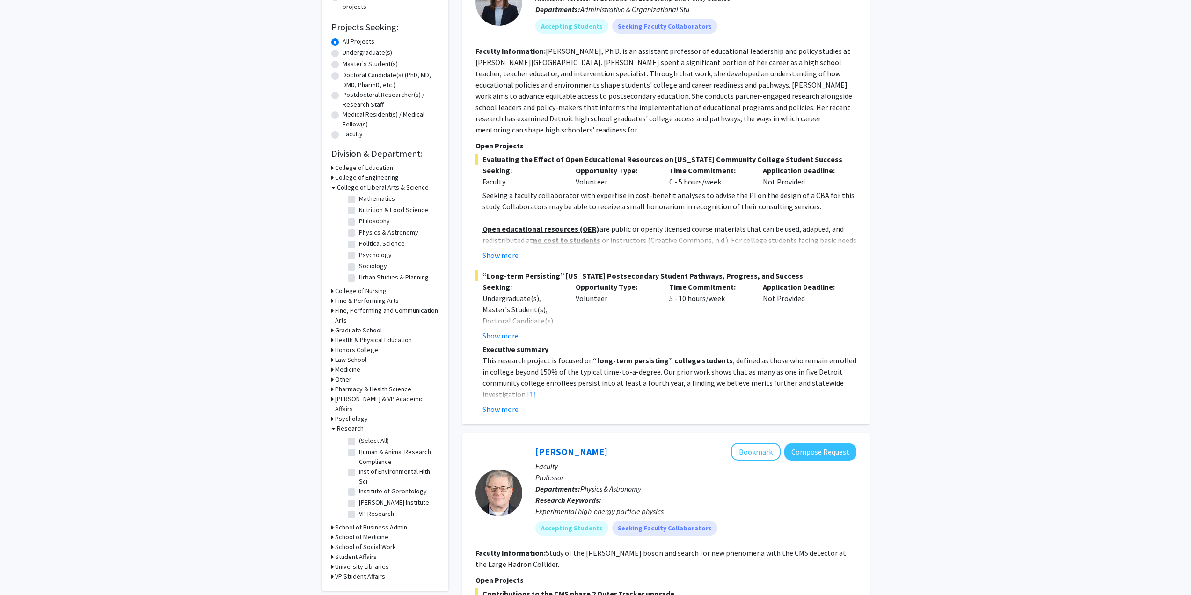
click at [354, 424] on h3 "Research" at bounding box center [350, 429] width 27 height 10
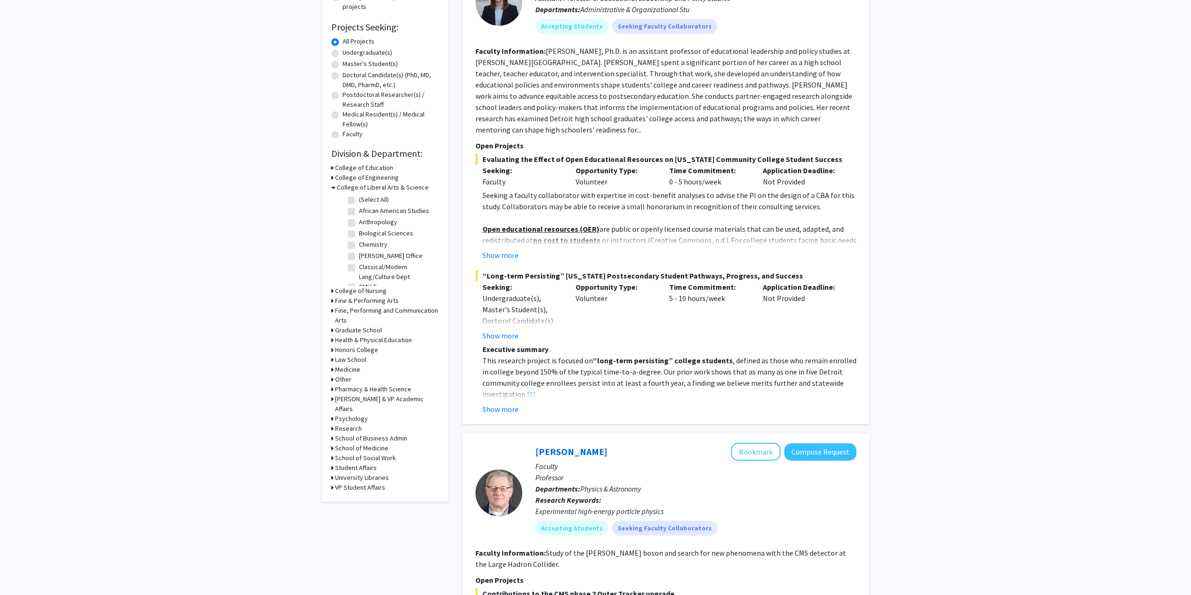
click at [359, 232] on label "Biological Sciences" at bounding box center [386, 233] width 54 height 10
click at [359, 232] on input "Biological Sciences" at bounding box center [362, 231] width 6 height 6
checkbox input "true"
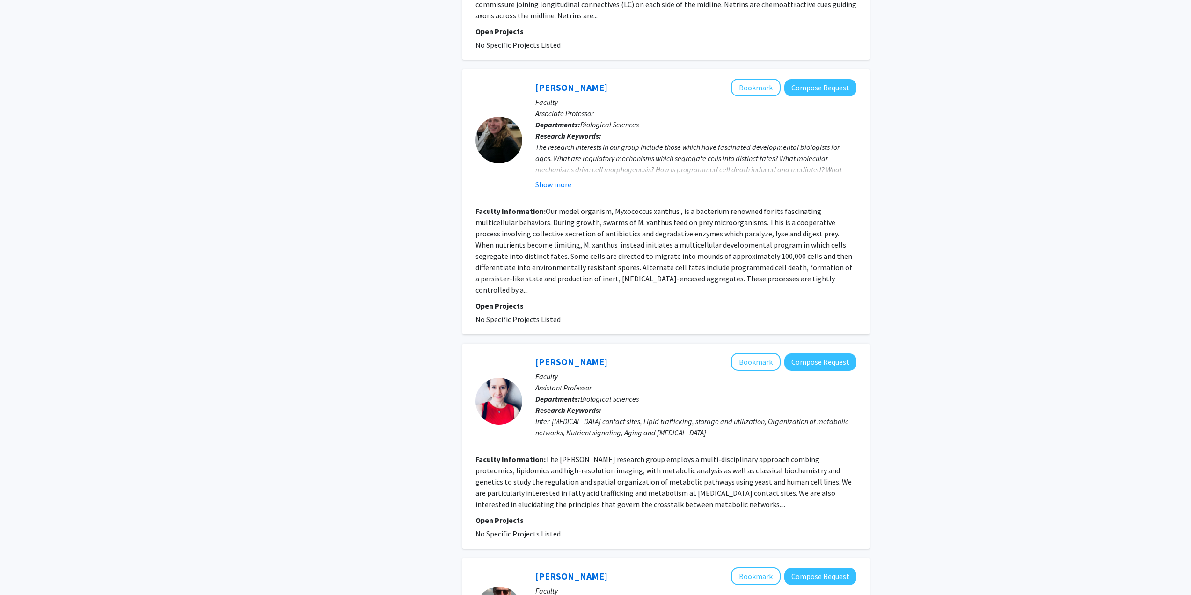
scroll to position [1732, 0]
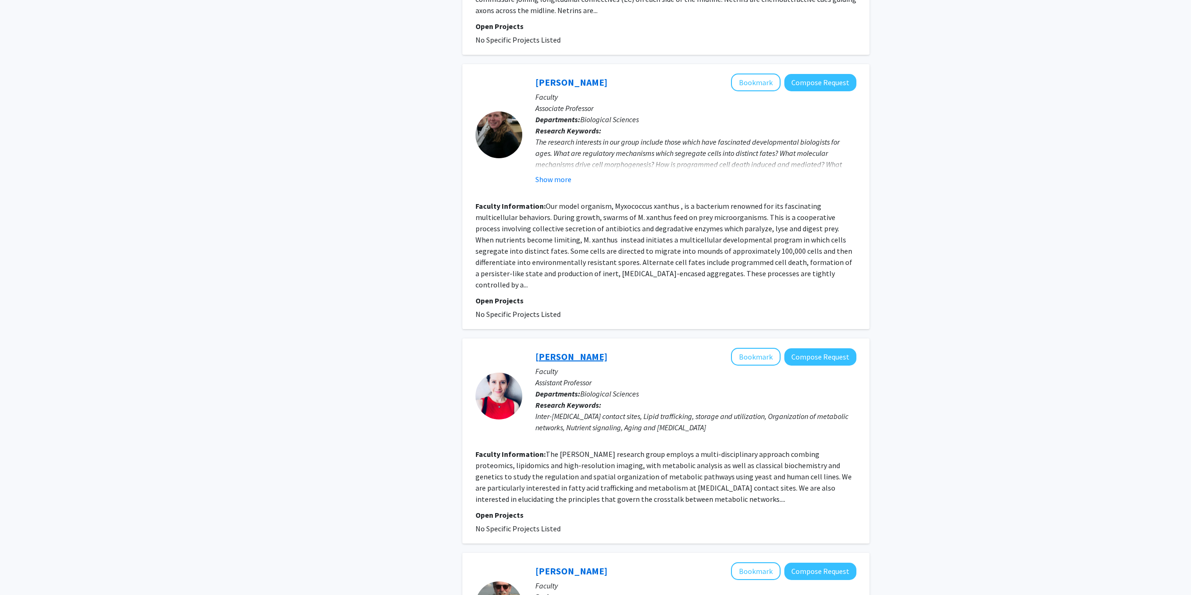
click at [562, 351] on link "[PERSON_NAME]" at bounding box center [572, 357] width 72 height 12
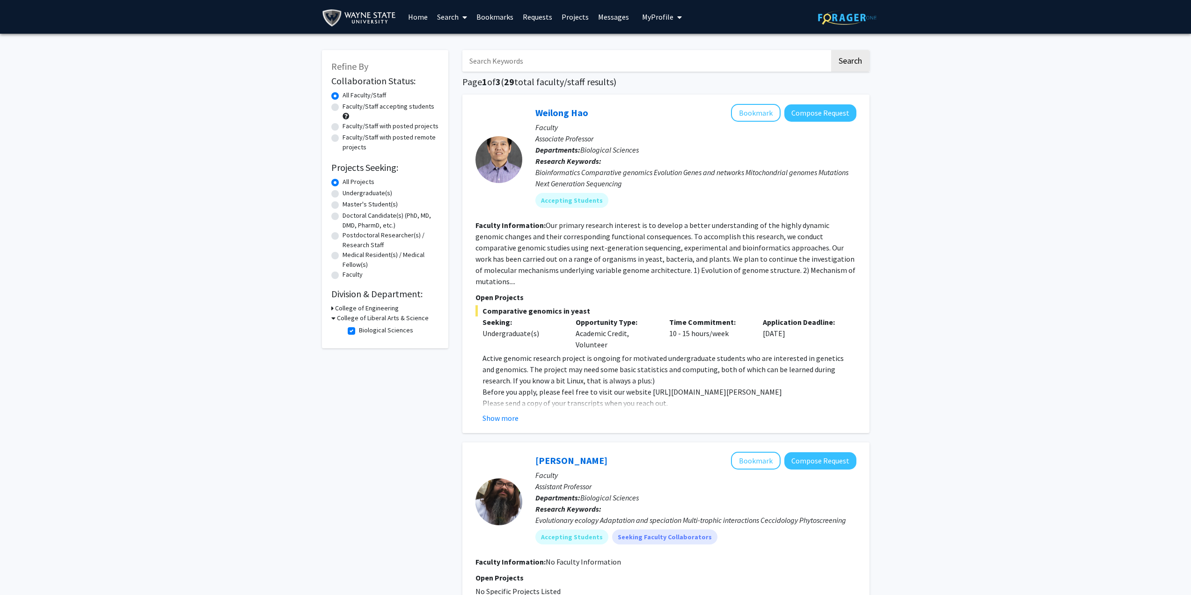
click at [524, 61] on input "Search Keywords" at bounding box center [646, 61] width 367 height 22
click at [359, 331] on label "Biological Sciences" at bounding box center [386, 330] width 54 height 10
click at [359, 331] on input "Biological Sciences" at bounding box center [362, 328] width 6 height 6
checkbox input "false"
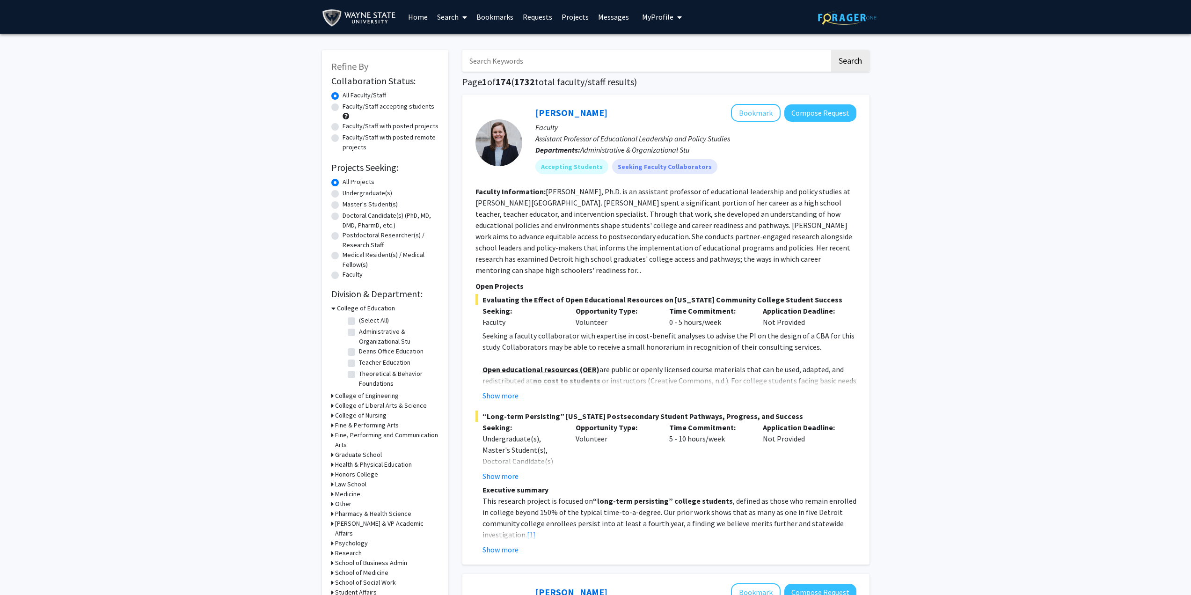
click at [522, 66] on input "Search Keywords" at bounding box center [646, 61] width 367 height 22
type input "neuroscience"
click at [831, 50] on button "Search" at bounding box center [850, 61] width 38 height 22
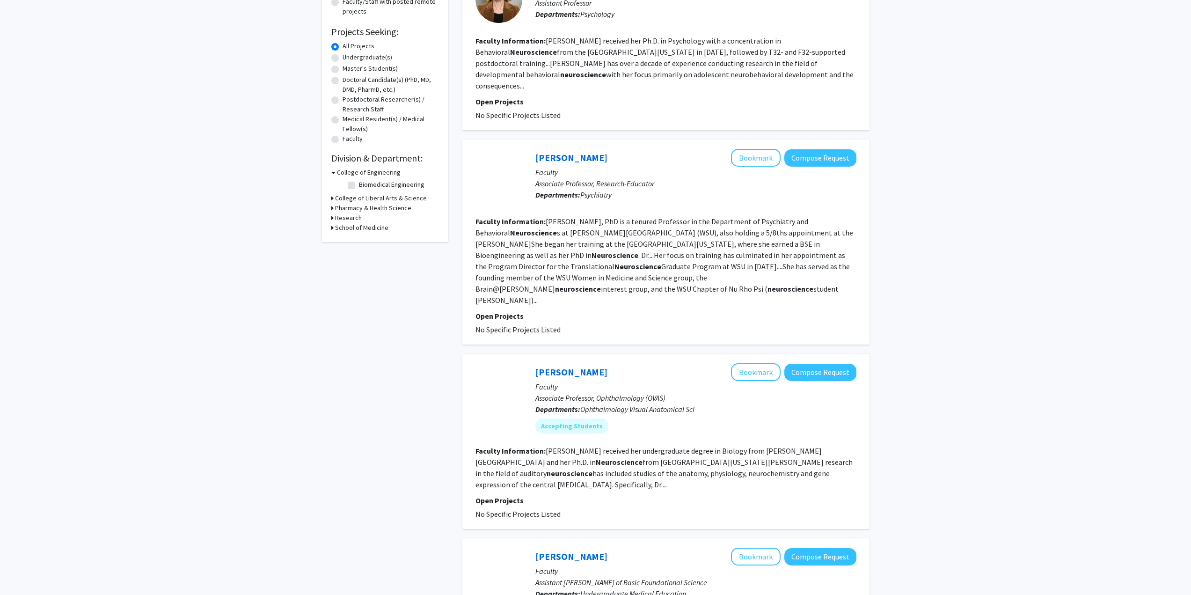
scroll to position [140, 0]
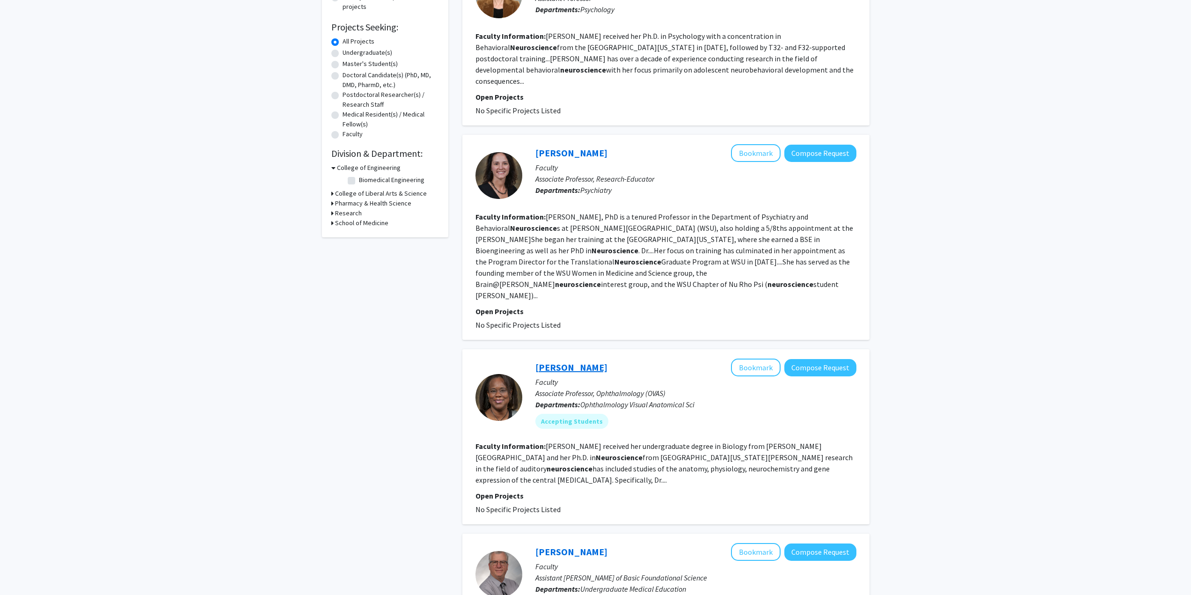
click at [567, 361] on link "[PERSON_NAME]" at bounding box center [572, 367] width 72 height 12
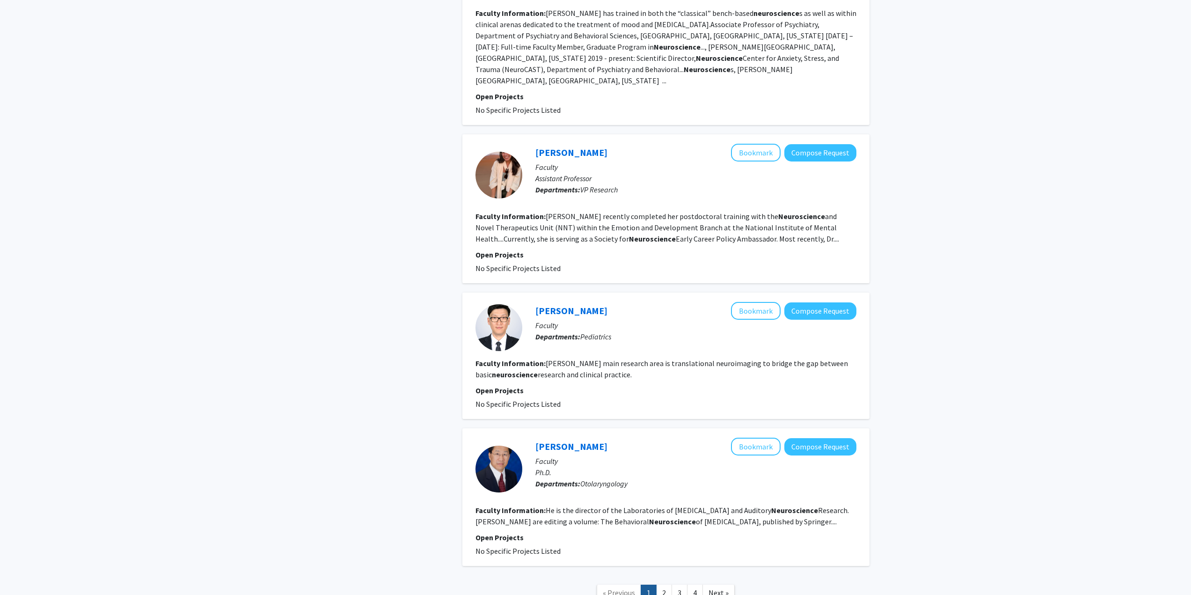
scroll to position [1247, 0]
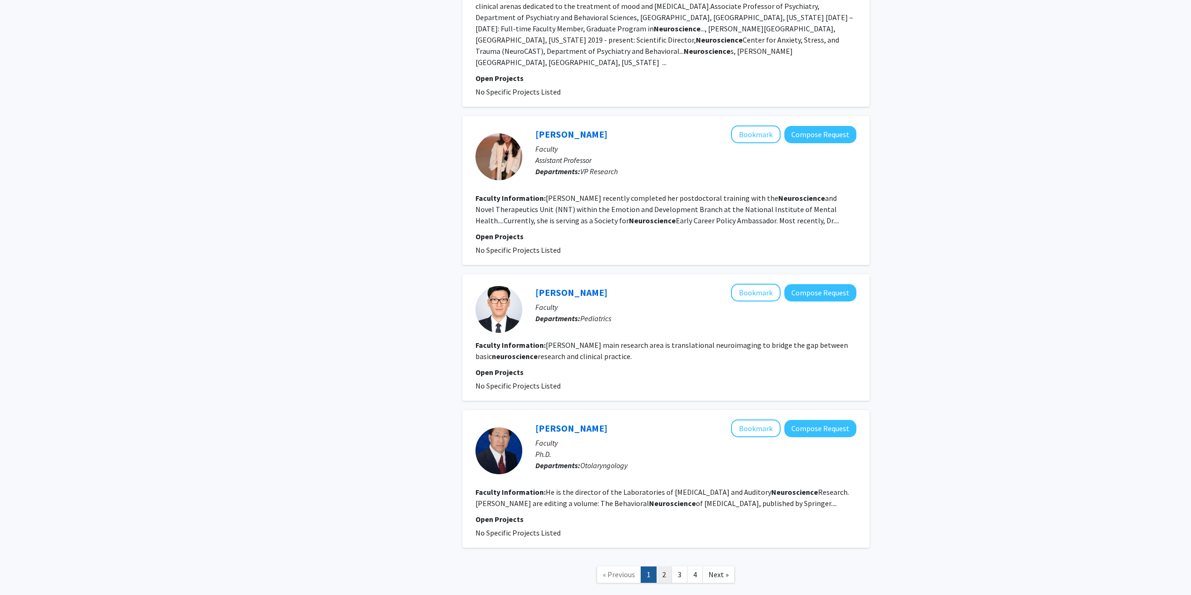
click at [661, 566] on link "2" at bounding box center [664, 574] width 16 height 16
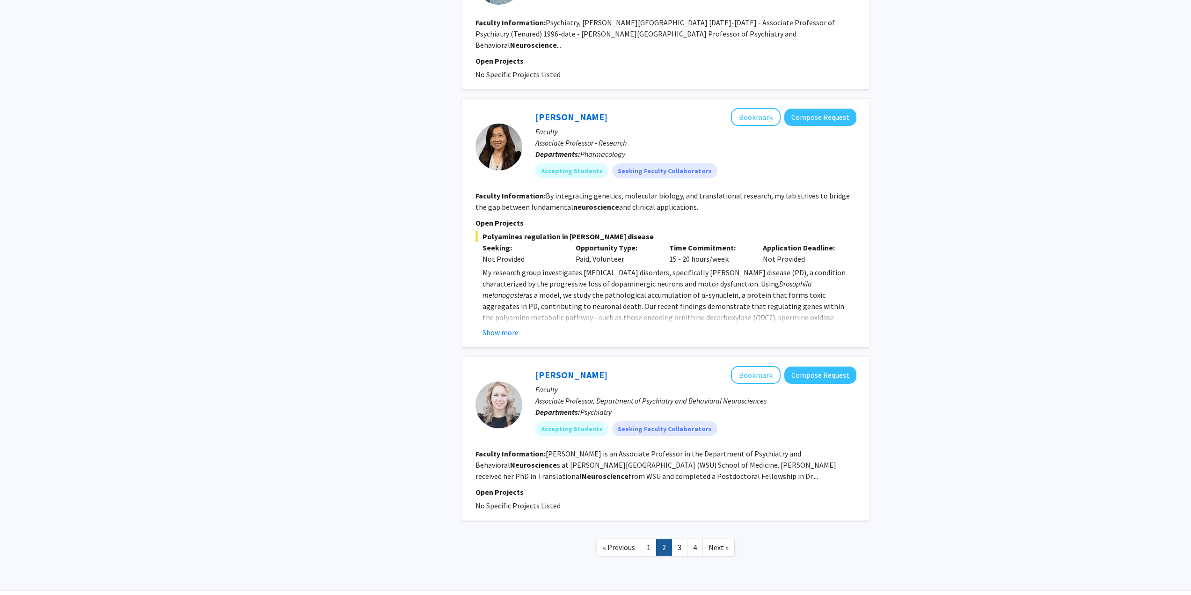
scroll to position [1383, 0]
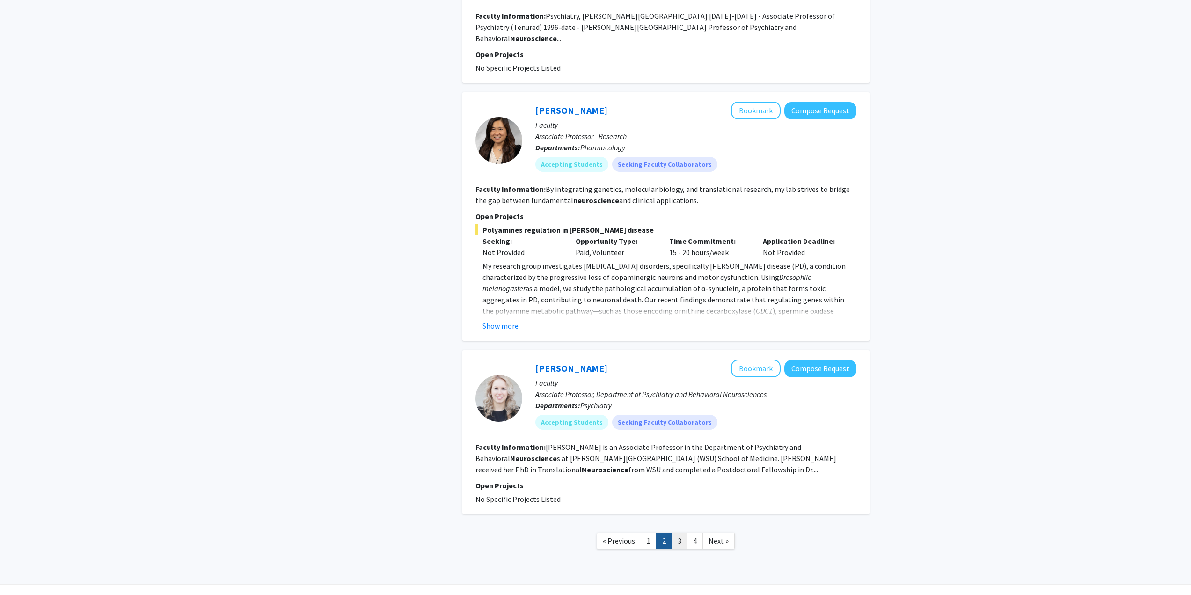
click at [675, 533] on link "3" at bounding box center [680, 541] width 16 height 16
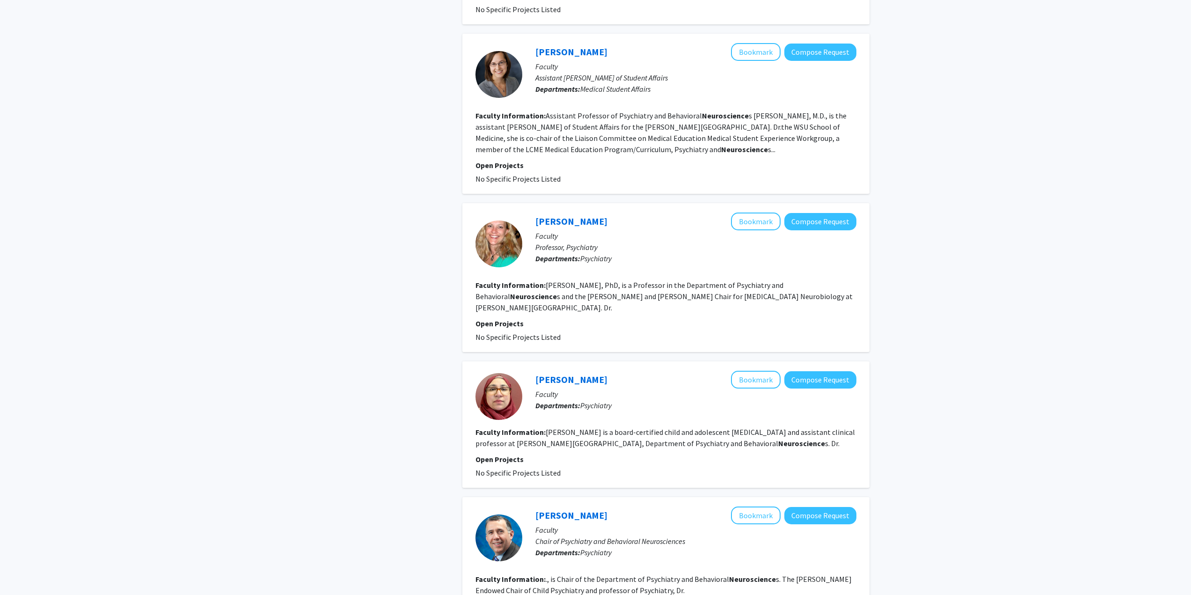
scroll to position [1124, 0]
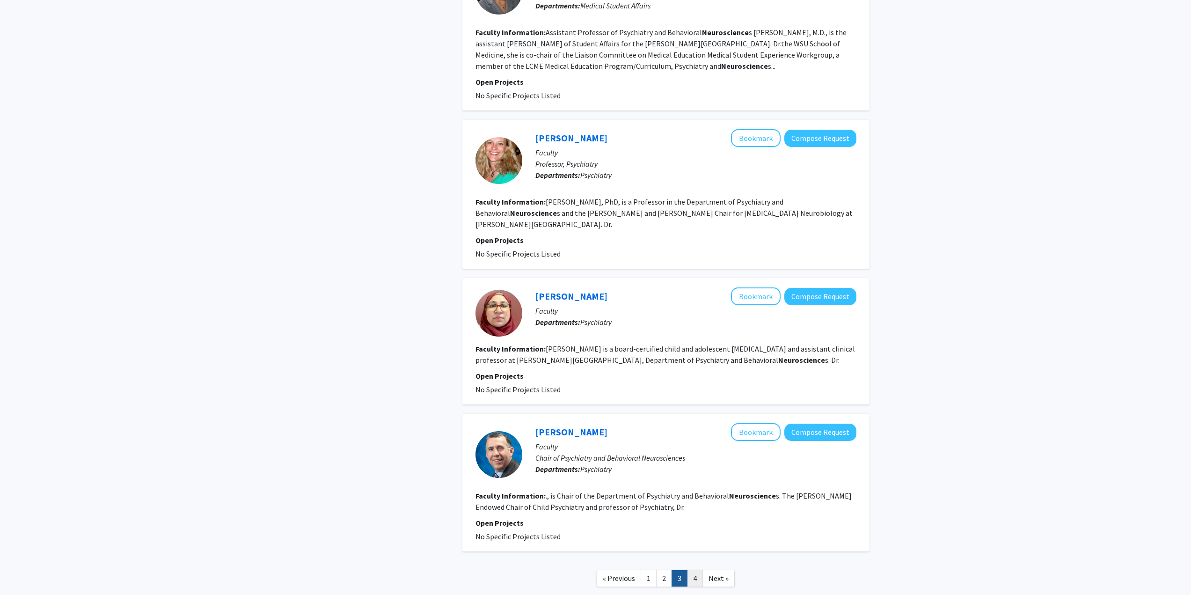
click at [697, 570] on link "4" at bounding box center [695, 578] width 16 height 16
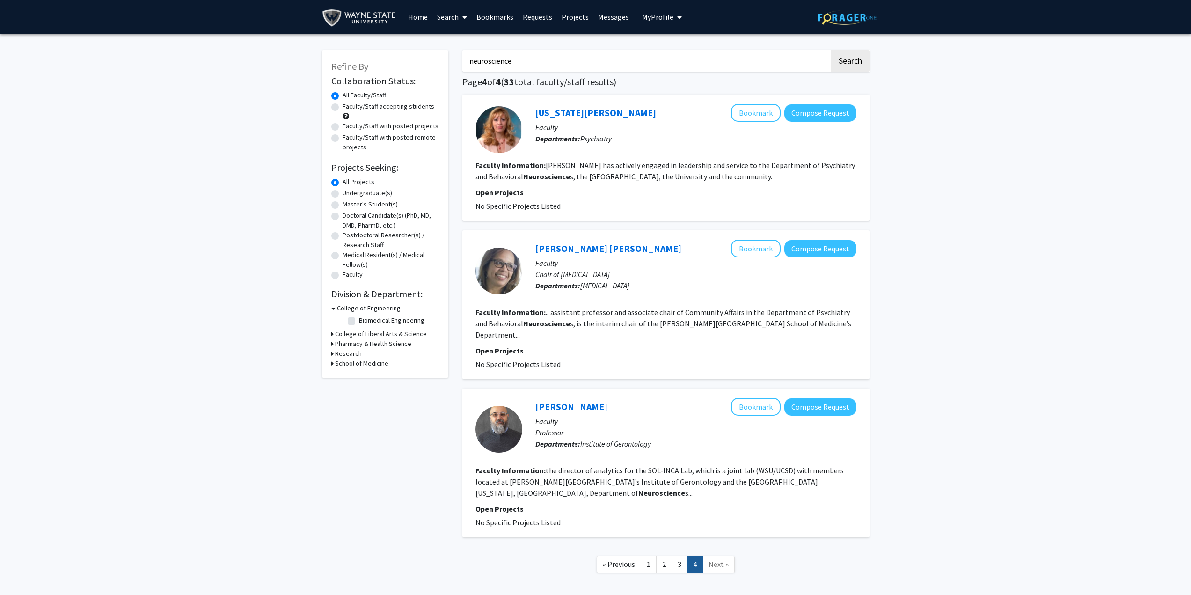
click at [540, 59] on input "neuroscience" at bounding box center [646, 61] width 367 height 22
type input "[PERSON_NAME]"
click at [831, 50] on button "Search" at bounding box center [850, 61] width 38 height 22
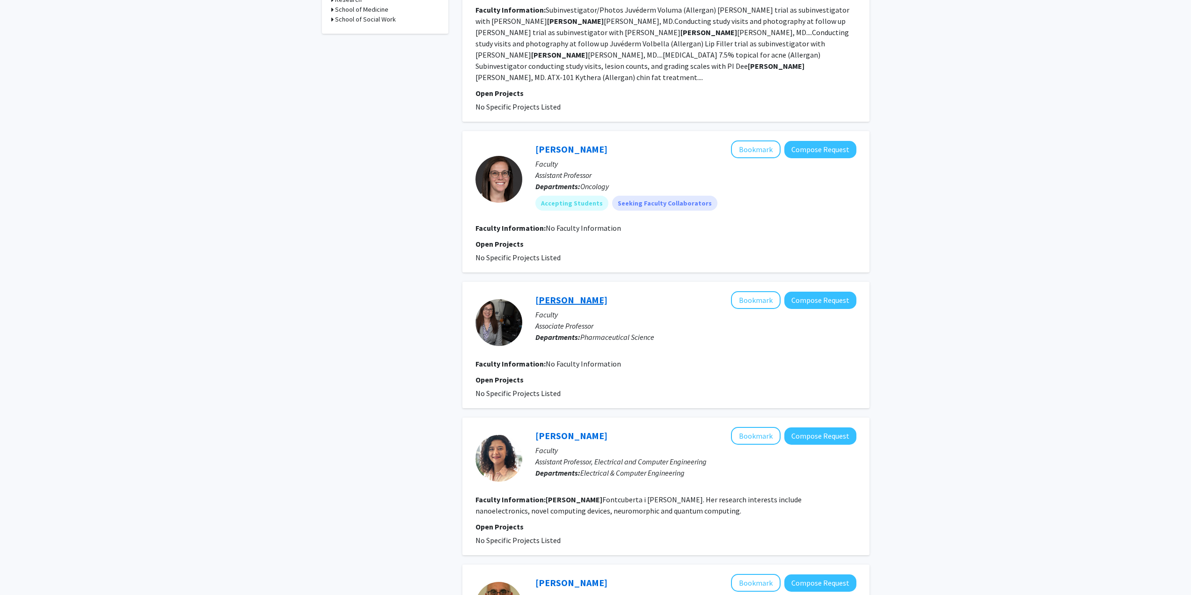
scroll to position [375, 0]
click at [594, 293] on link "[PERSON_NAME]" at bounding box center [572, 299] width 72 height 12
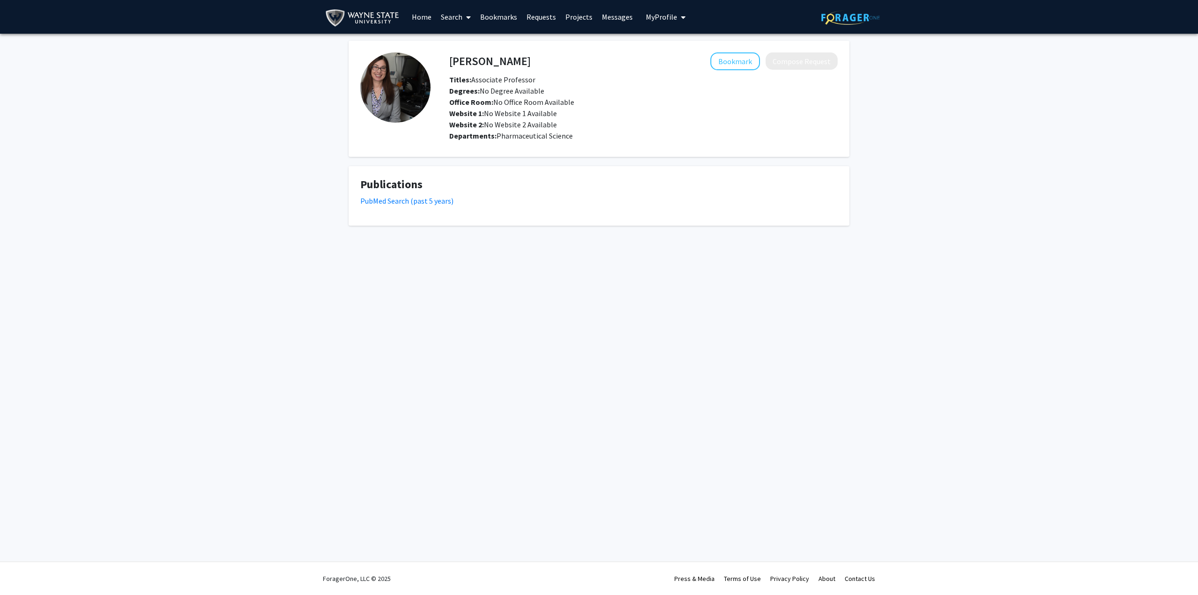
click at [397, 95] on img at bounding box center [395, 87] width 70 height 70
drag, startPoint x: 448, startPoint y: 61, endPoint x: 450, endPoint y: 56, distance: 6.1
click at [450, 56] on div "[PERSON_NAME] Bookmark Compose Request" at bounding box center [643, 61] width 403 height 18
